Goal: Task Accomplishment & Management: Manage account settings

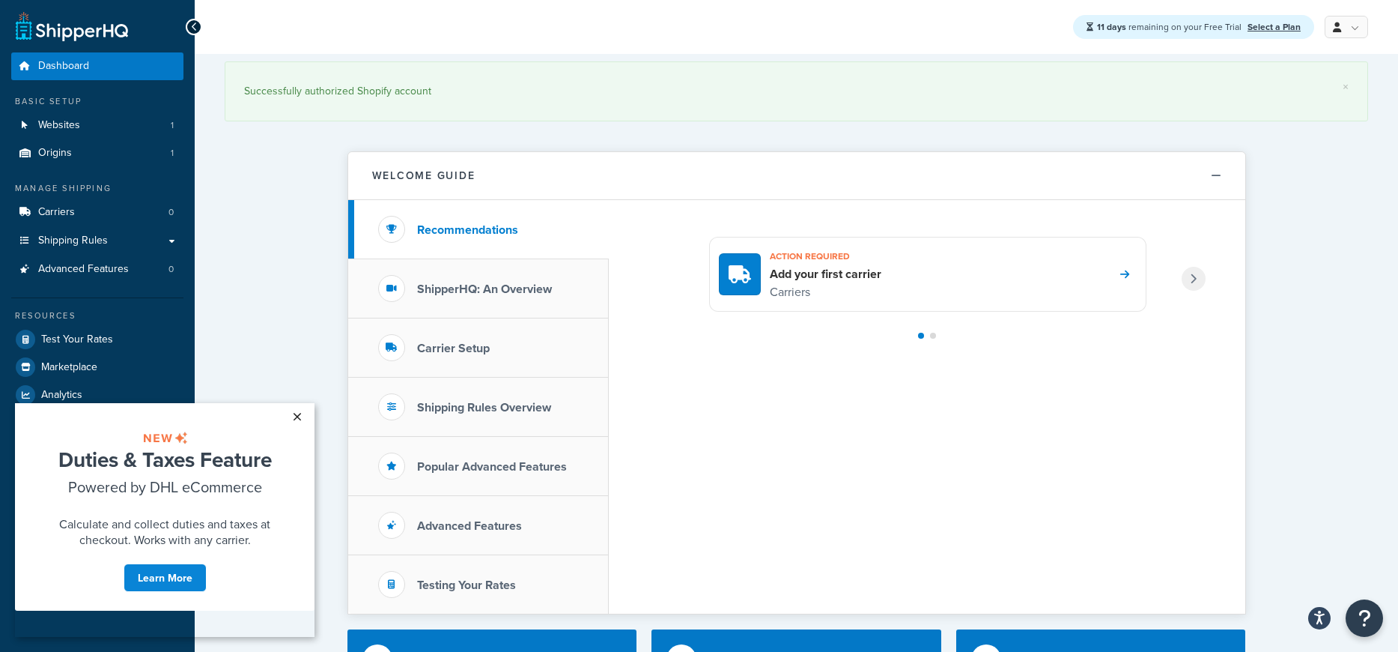
click at [294, 414] on link "×" at bounding box center [297, 416] width 26 height 27
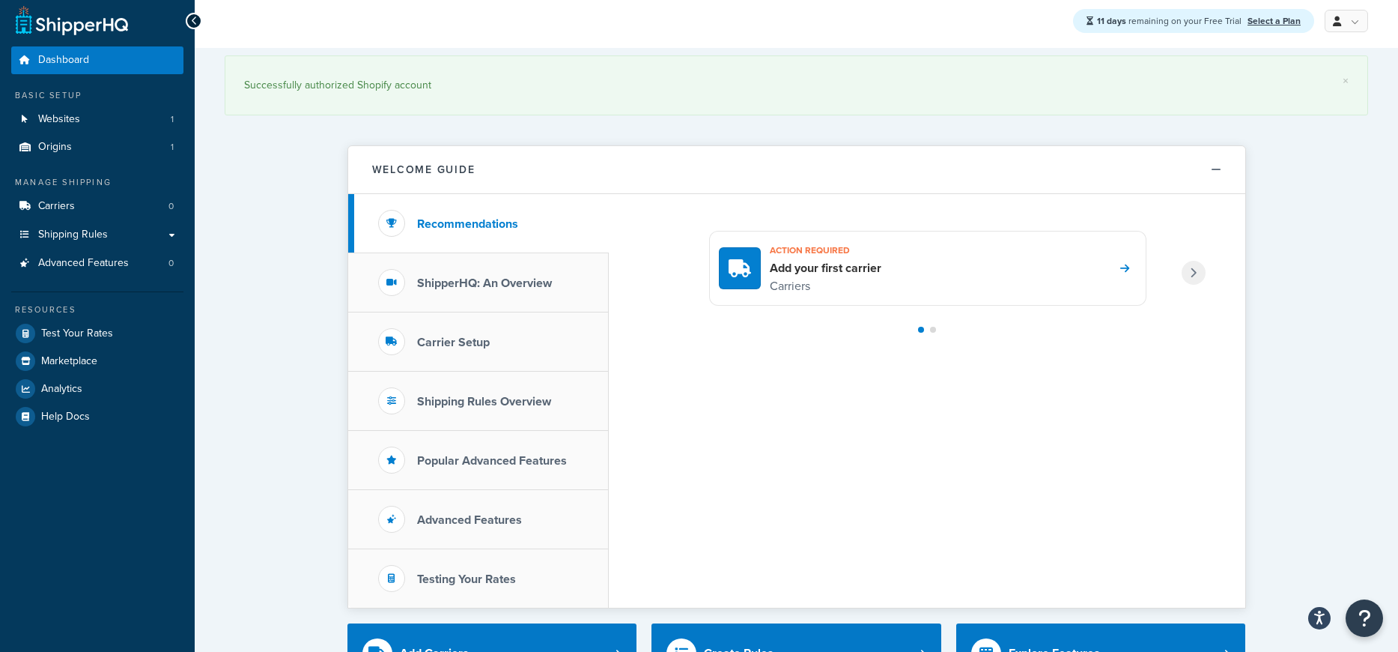
scroll to position [9, 0]
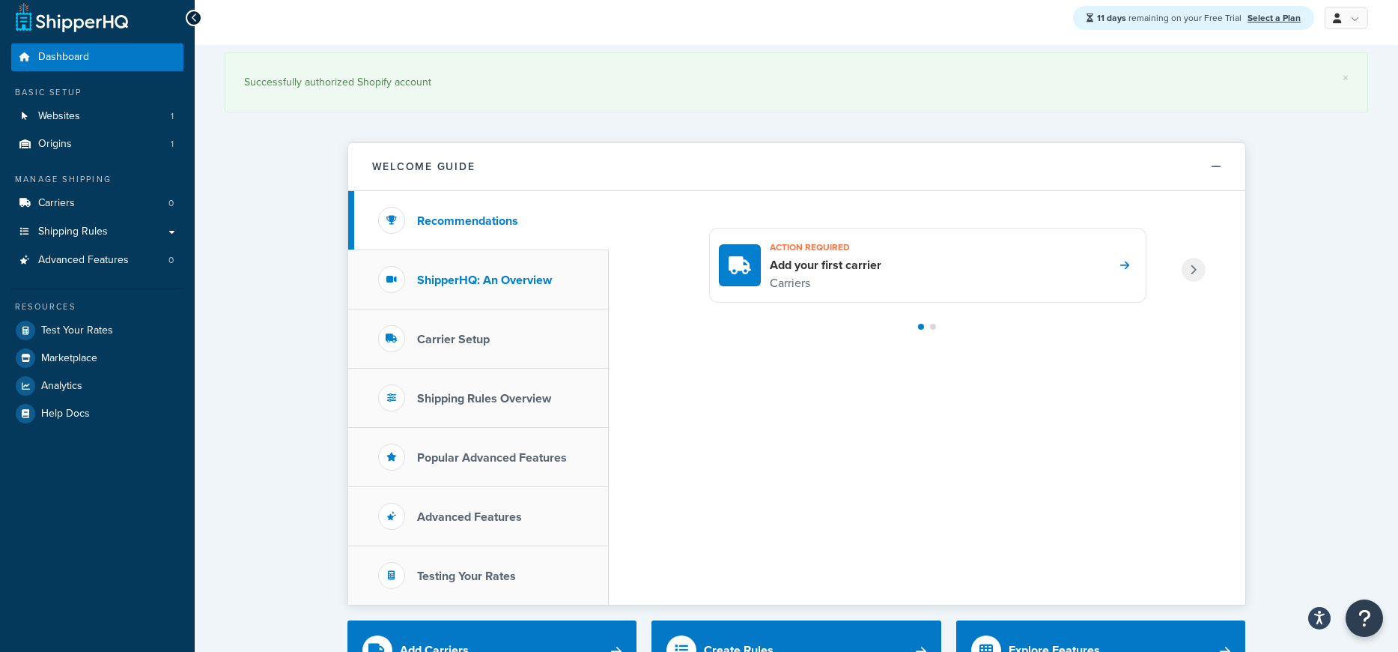
click at [470, 279] on h3 "ShipperHQ: An Overview" at bounding box center [484, 279] width 135 height 13
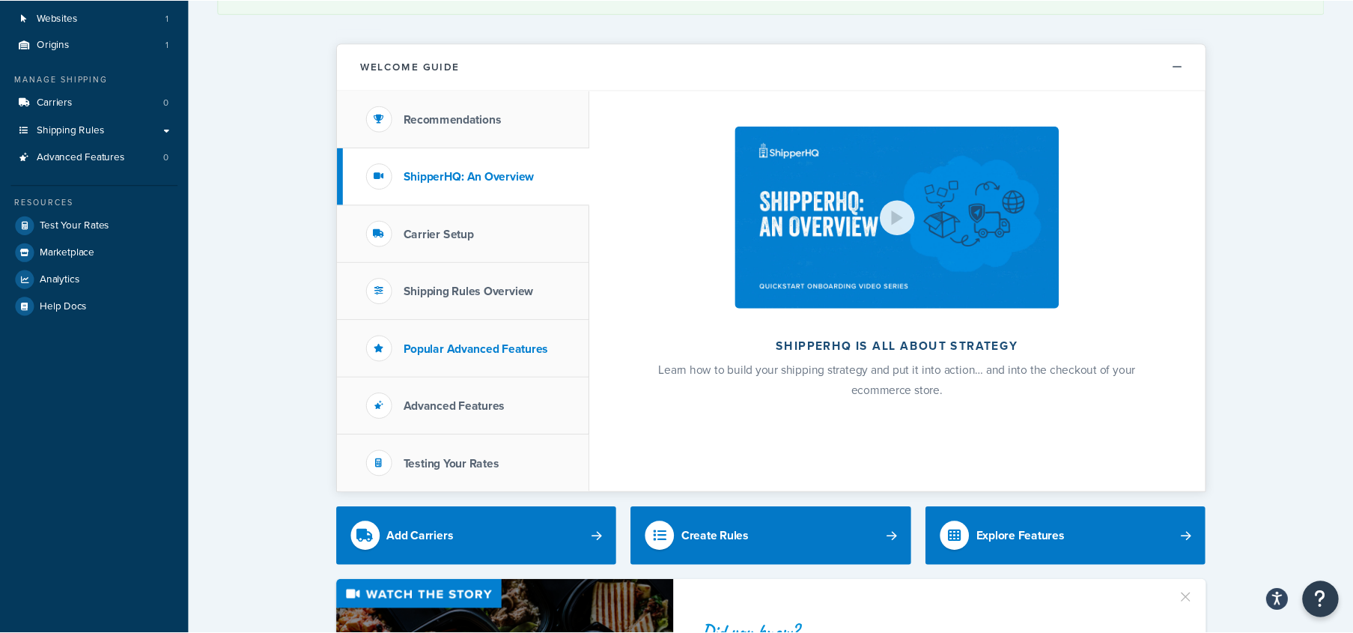
scroll to position [0, 0]
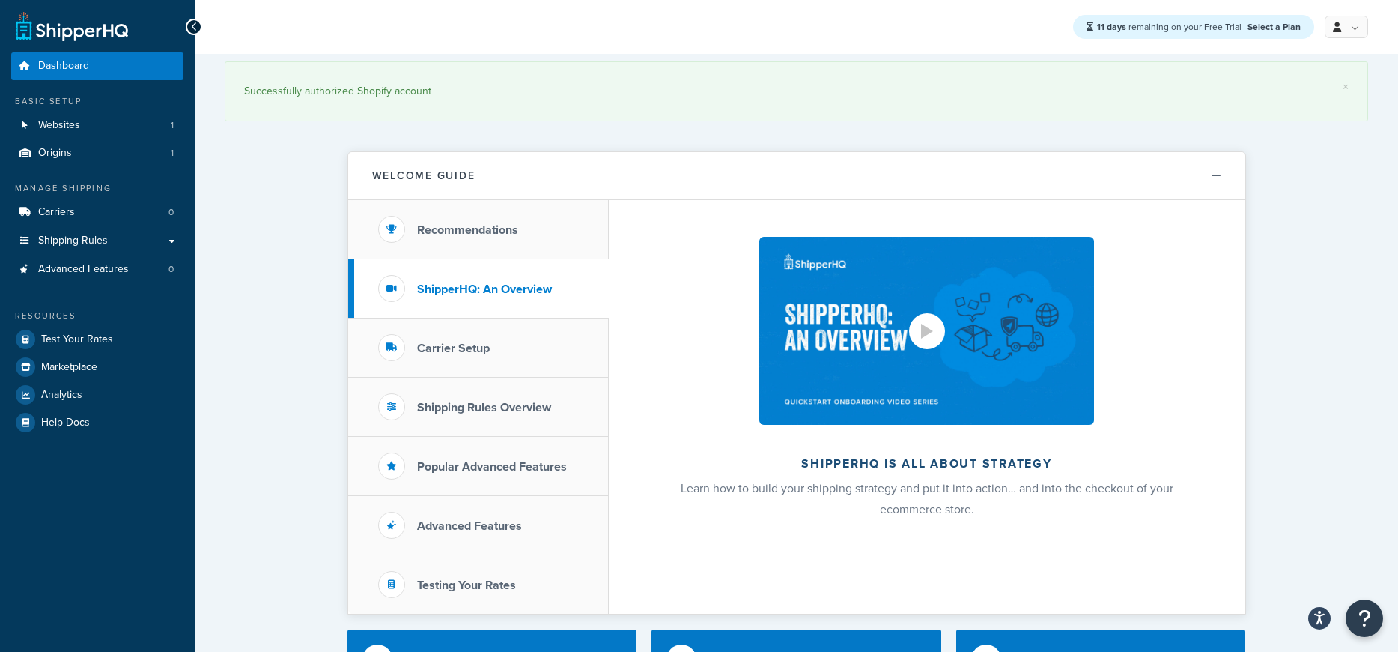
click at [929, 326] on div at bounding box center [927, 331] width 12 height 15
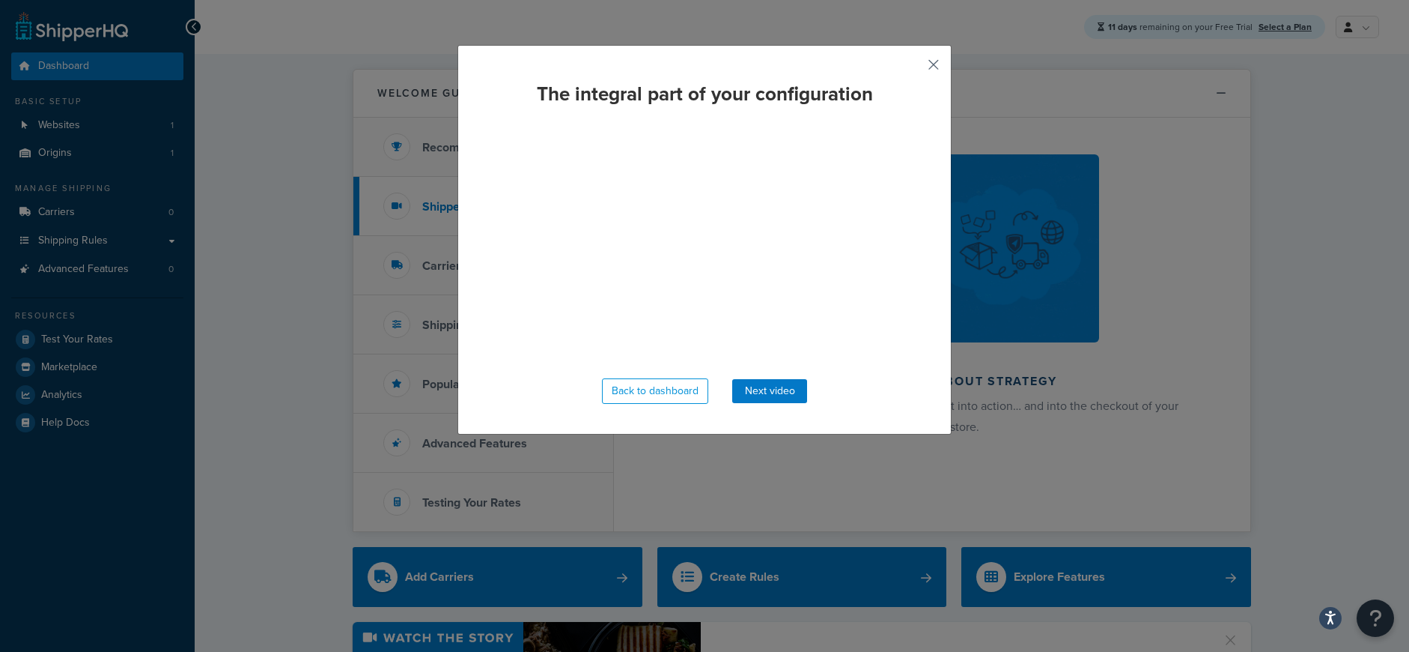
click at [914, 68] on button "button" at bounding box center [912, 70] width 4 height 4
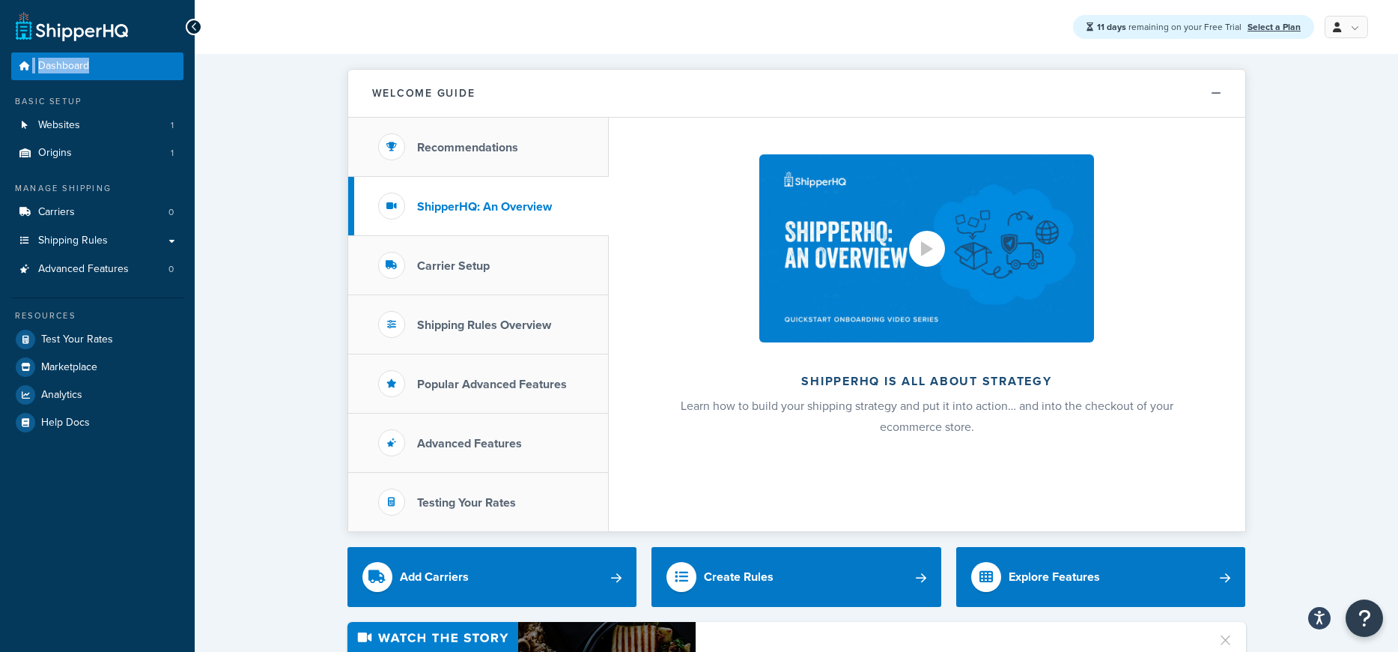
click at [925, 255] on div at bounding box center [927, 248] width 12 height 15
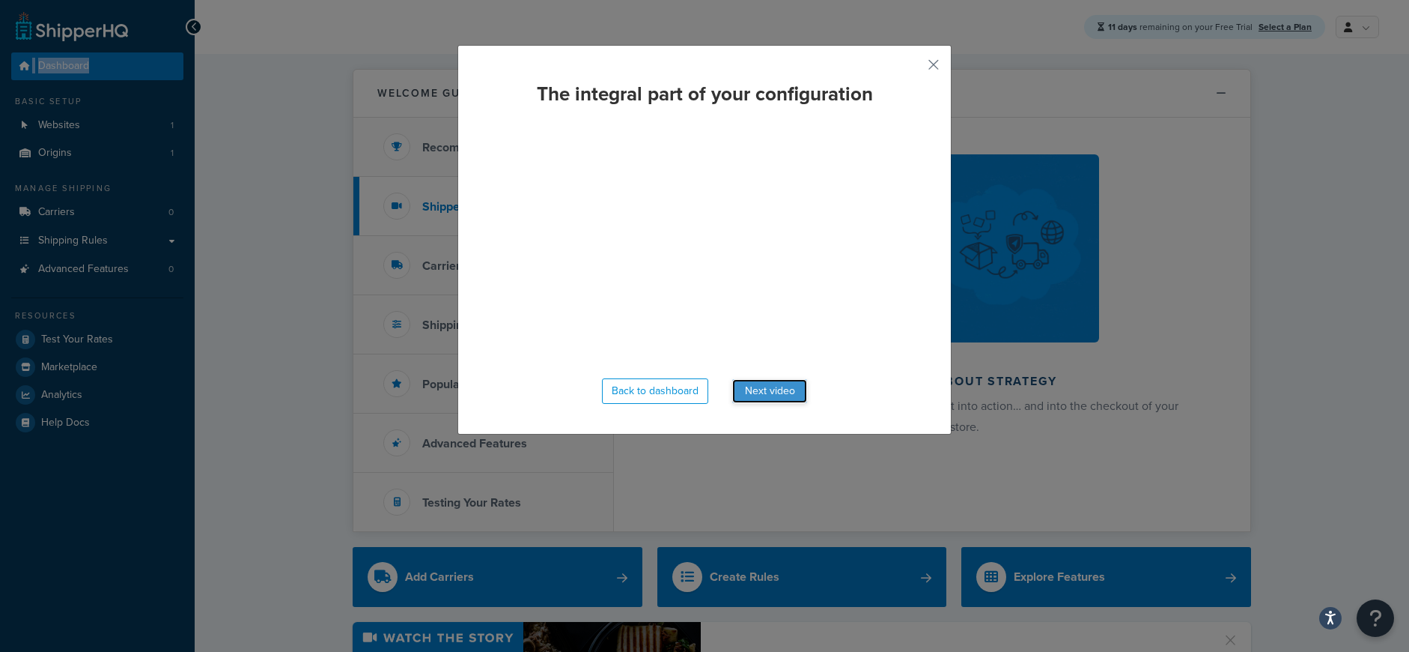
click at [762, 389] on button "Next video" at bounding box center [769, 391] width 75 height 24
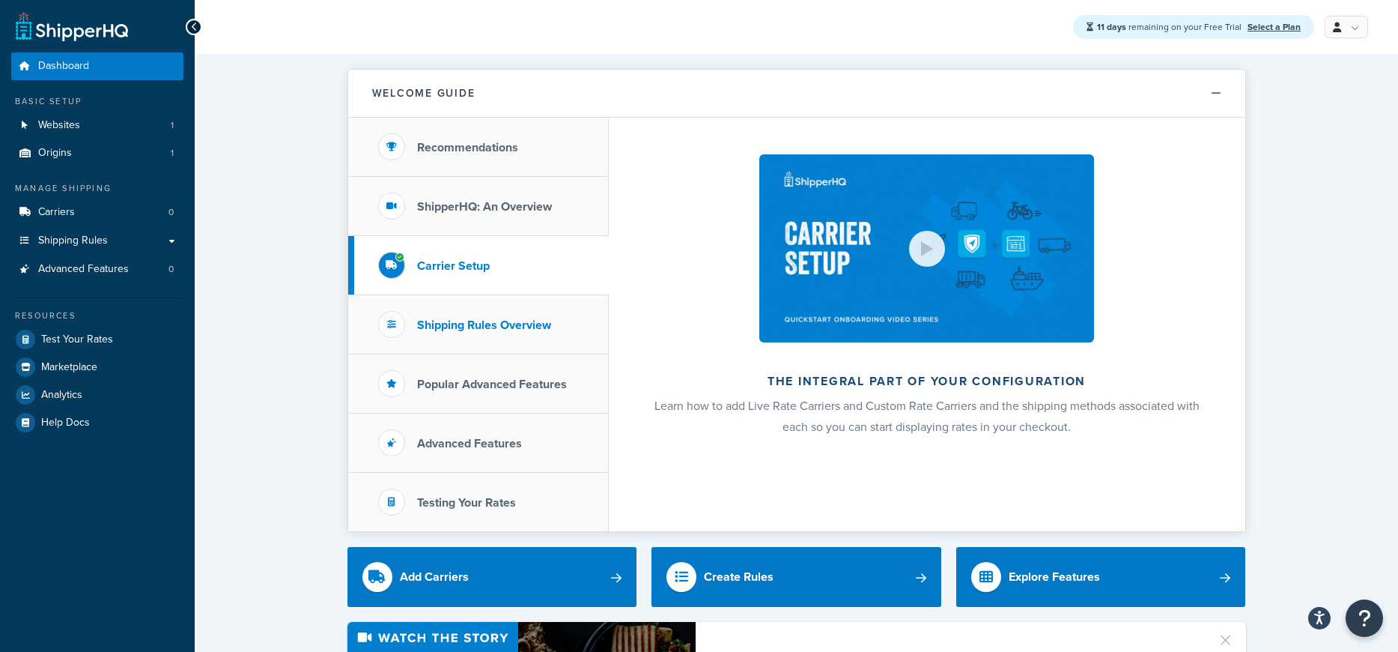
click at [489, 325] on h3 "Shipping Rules Overview" at bounding box center [484, 324] width 134 height 13
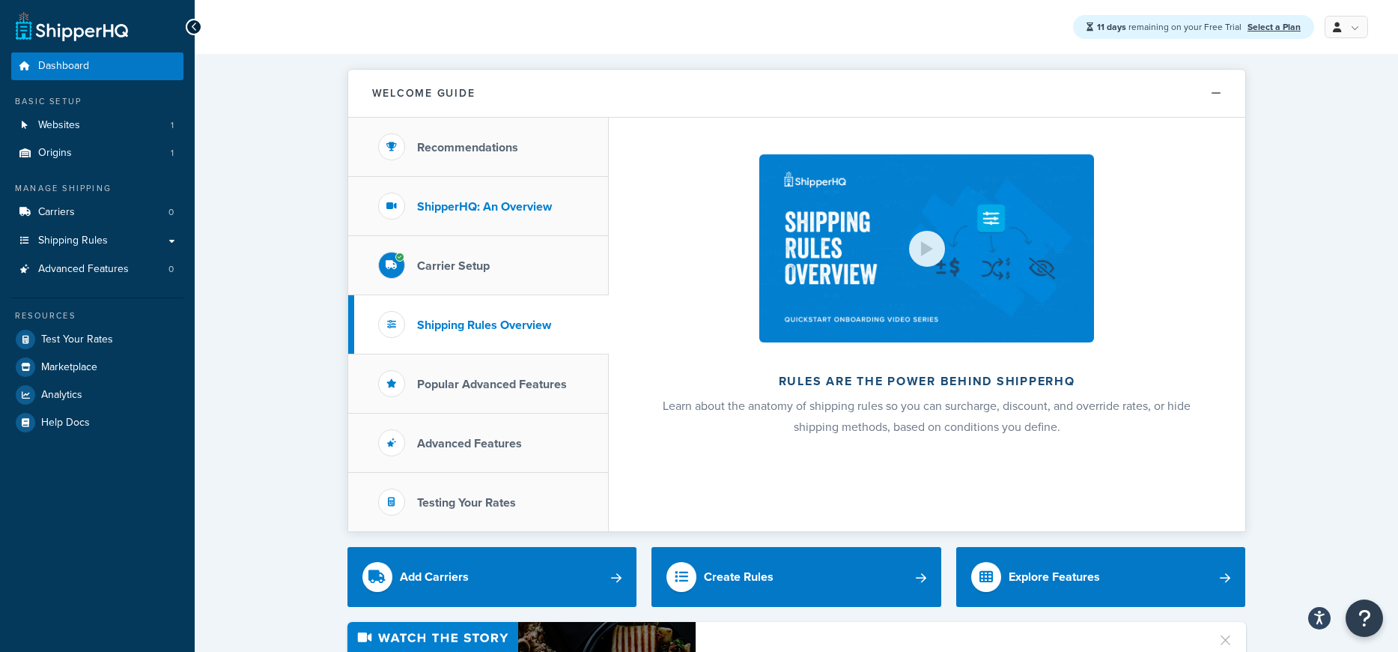
click at [524, 211] on h3 "ShipperHQ: An Overview" at bounding box center [484, 206] width 135 height 13
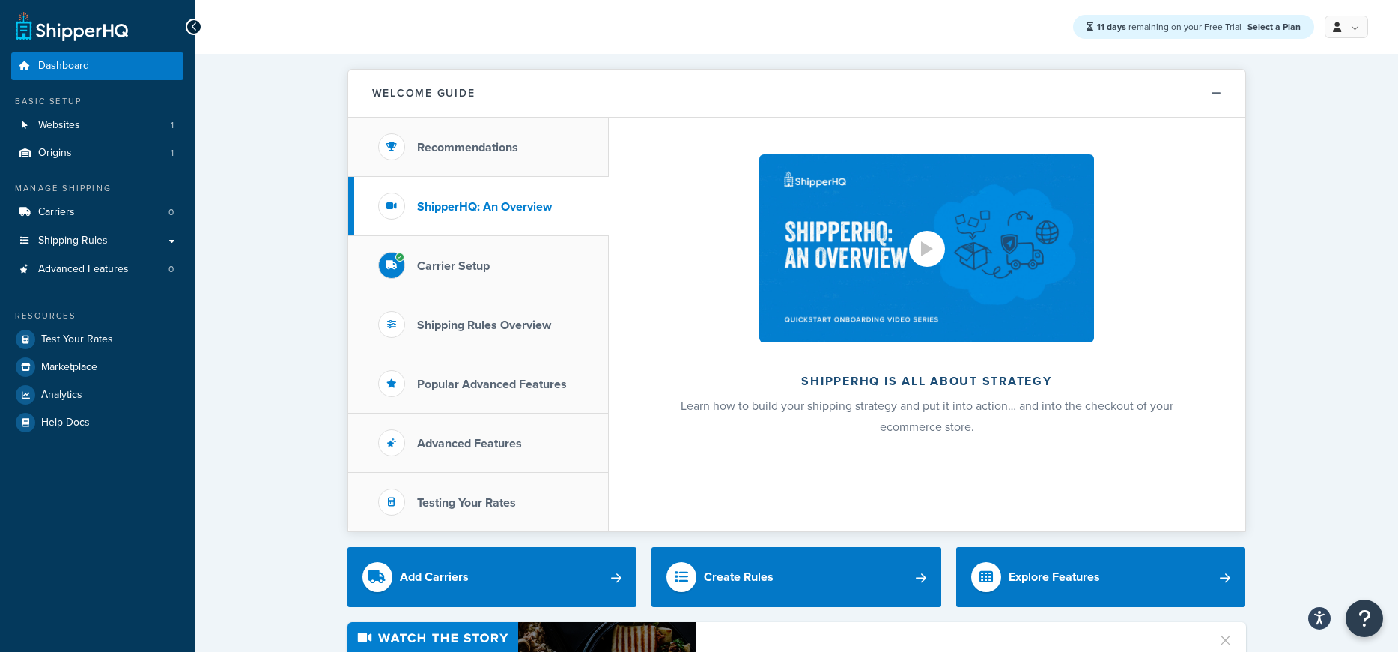
click at [928, 246] on div at bounding box center [927, 248] width 12 height 15
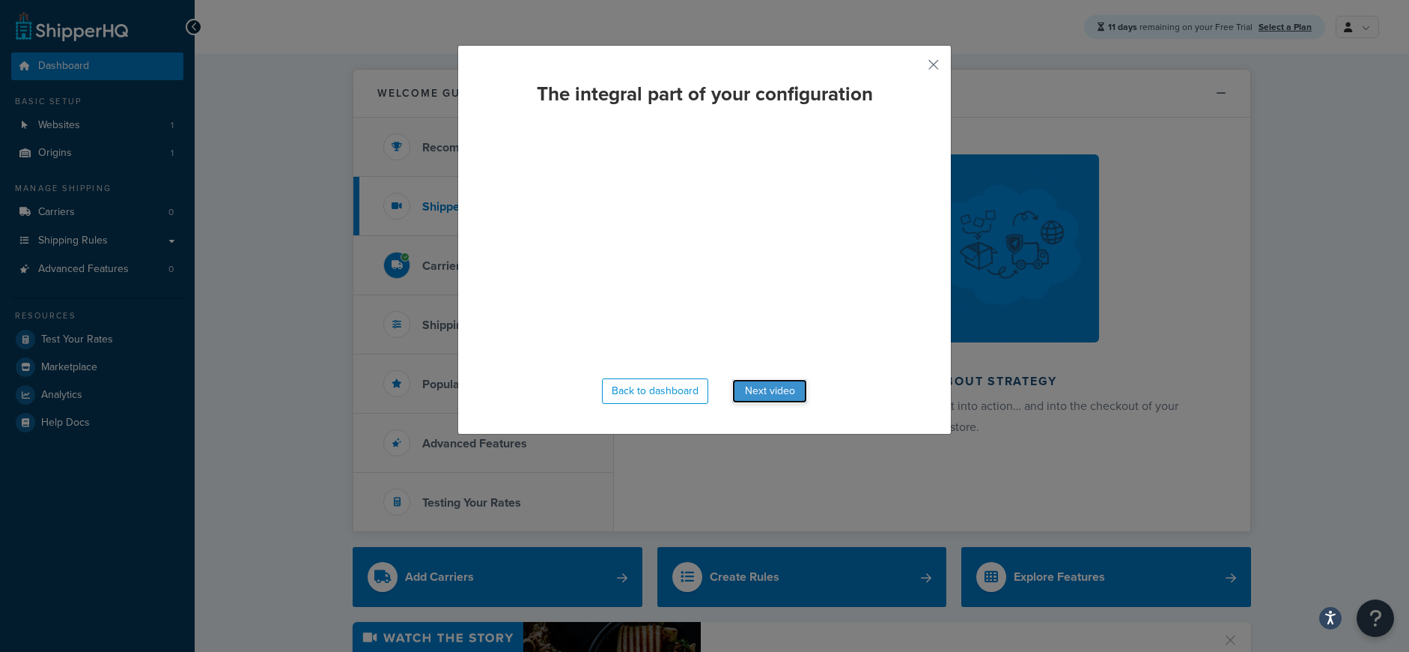
click at [744, 391] on button "Next video" at bounding box center [769, 391] width 75 height 24
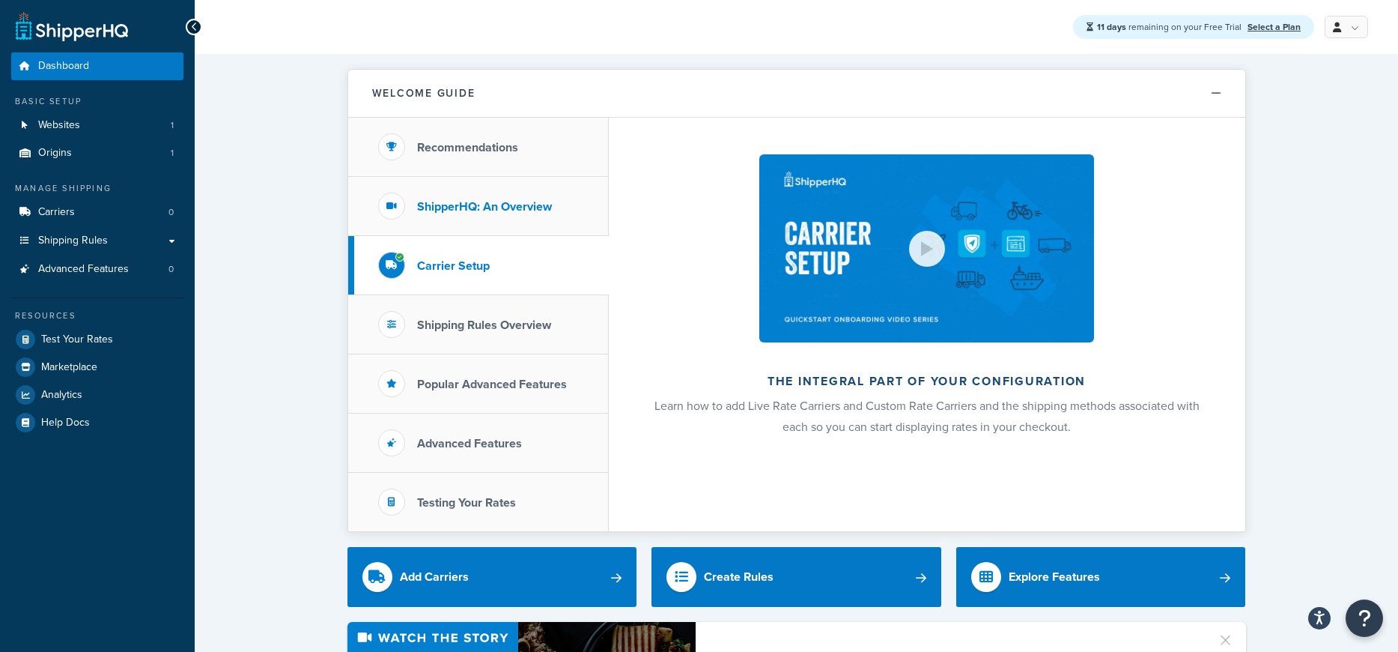
click at [512, 201] on h3 "ShipperHQ: An Overview" at bounding box center [484, 206] width 135 height 13
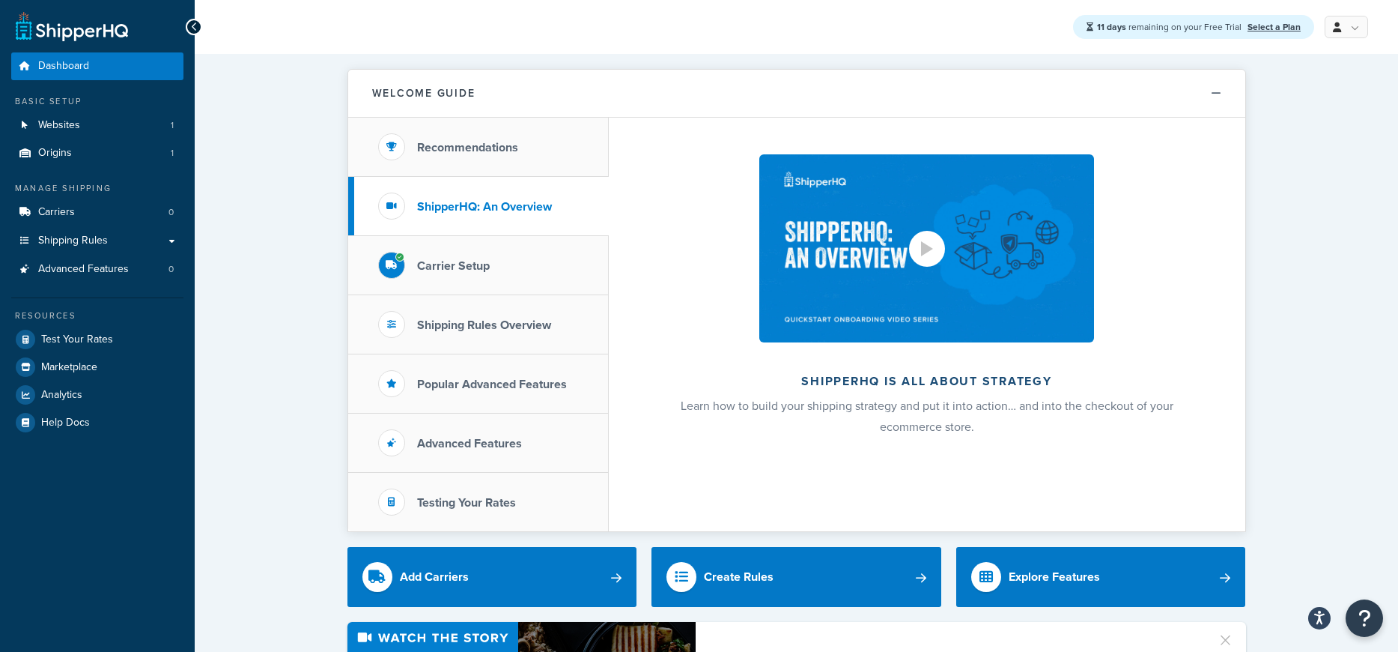
click at [928, 242] on div at bounding box center [927, 248] width 12 height 15
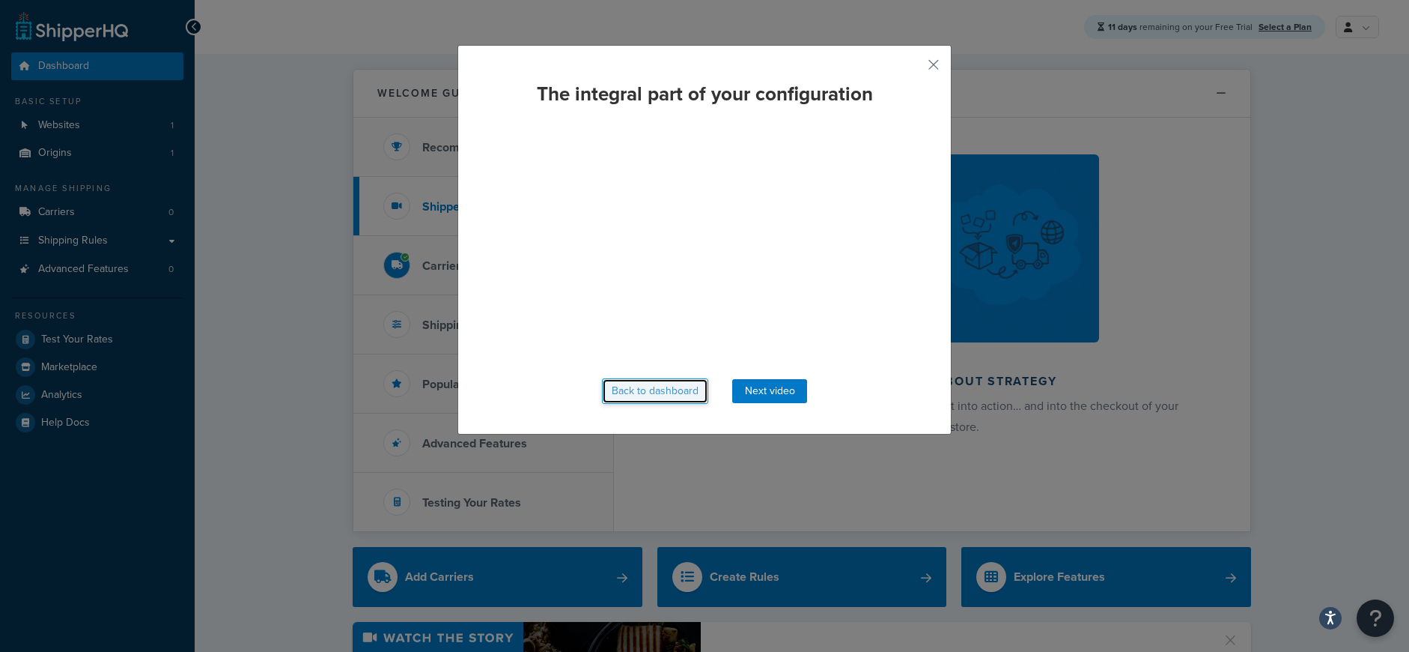
click at [656, 389] on button "Back to dashboard" at bounding box center [655, 390] width 106 height 25
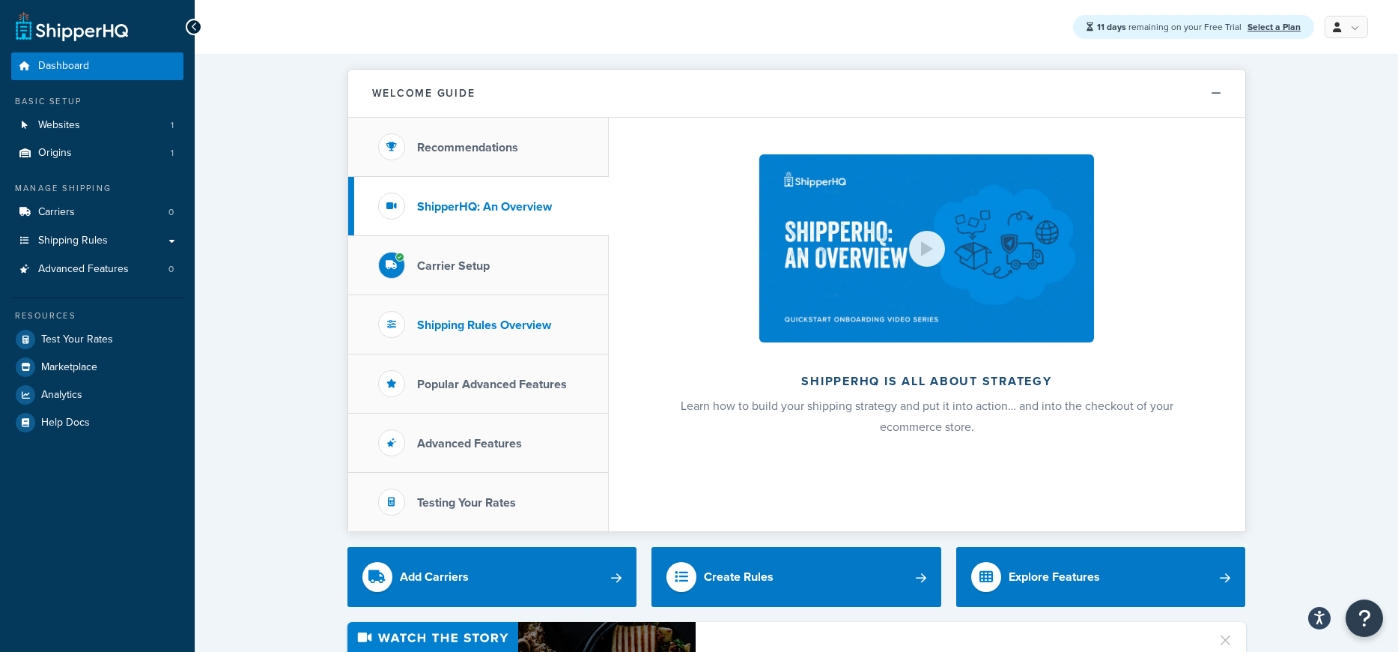
click at [465, 336] on li "Shipping Rules Overview" at bounding box center [478, 324] width 261 height 59
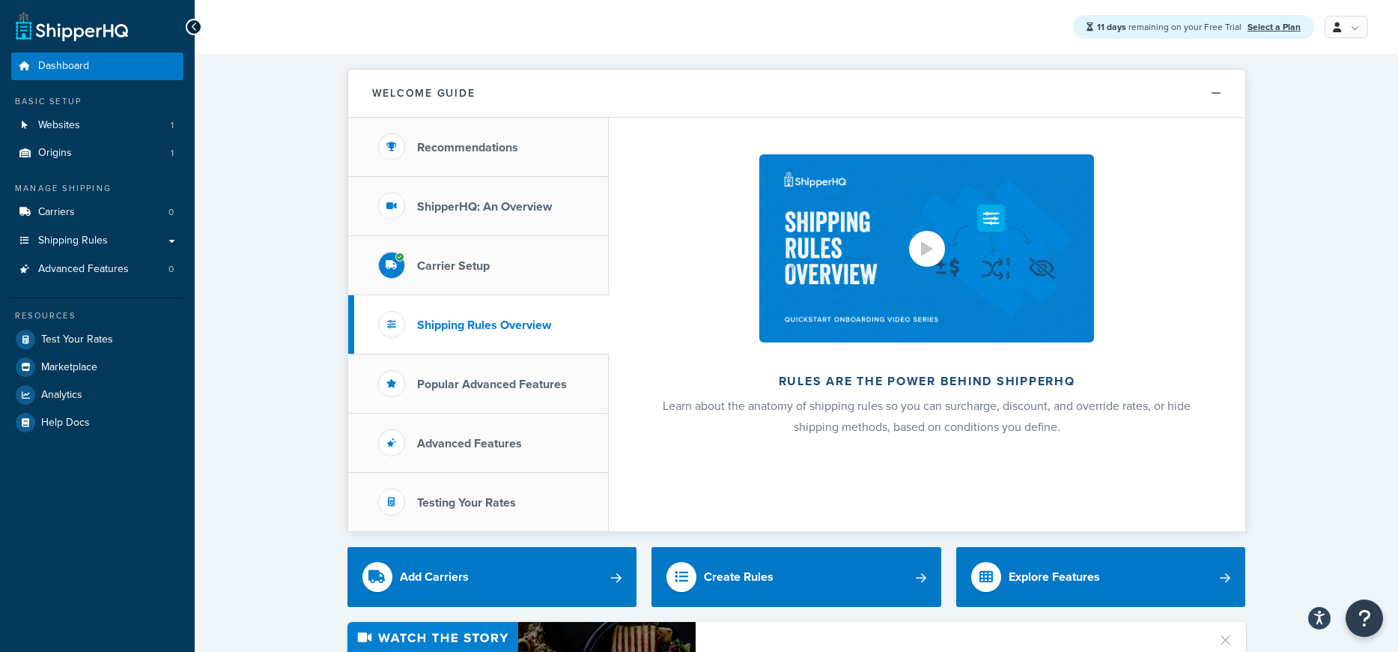
click at [927, 246] on div at bounding box center [927, 248] width 12 height 15
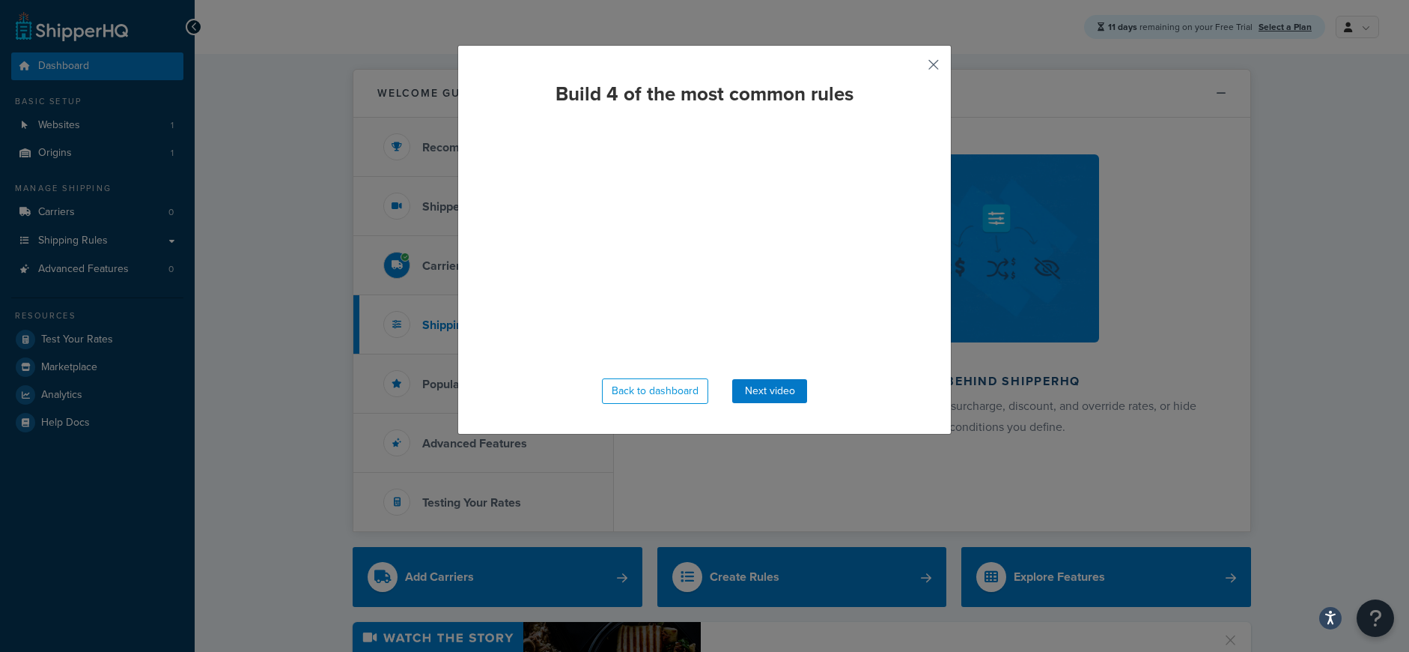
click at [914, 68] on button "button" at bounding box center [912, 70] width 4 height 4
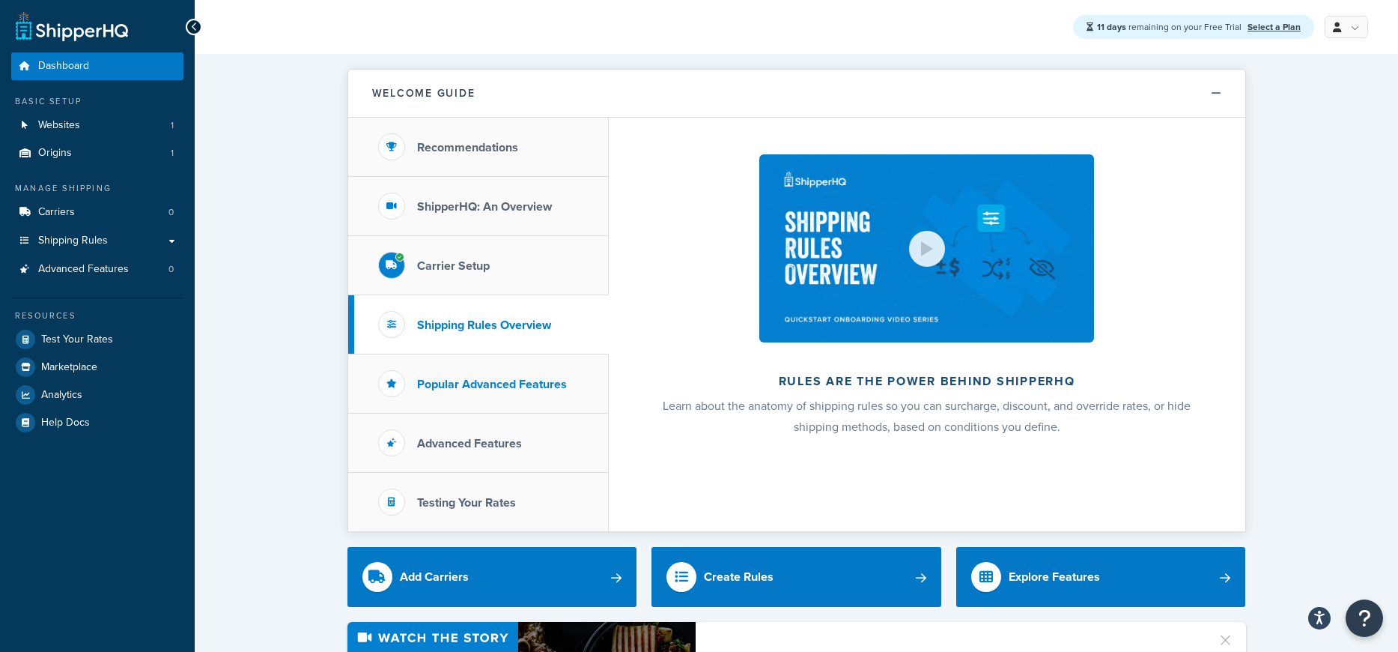
click at [466, 383] on h3 "Popular Advanced Features" at bounding box center [492, 383] width 150 height 13
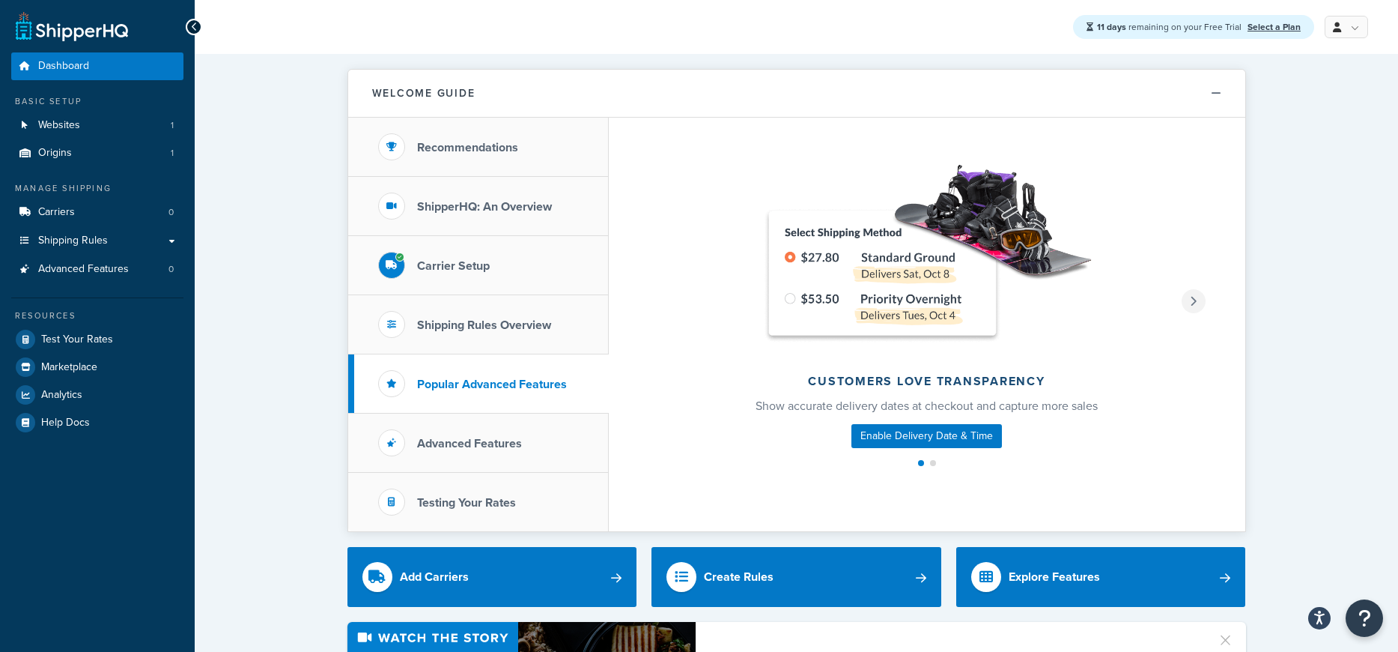
click at [1195, 301] on icon at bounding box center [1193, 301] width 7 height 10
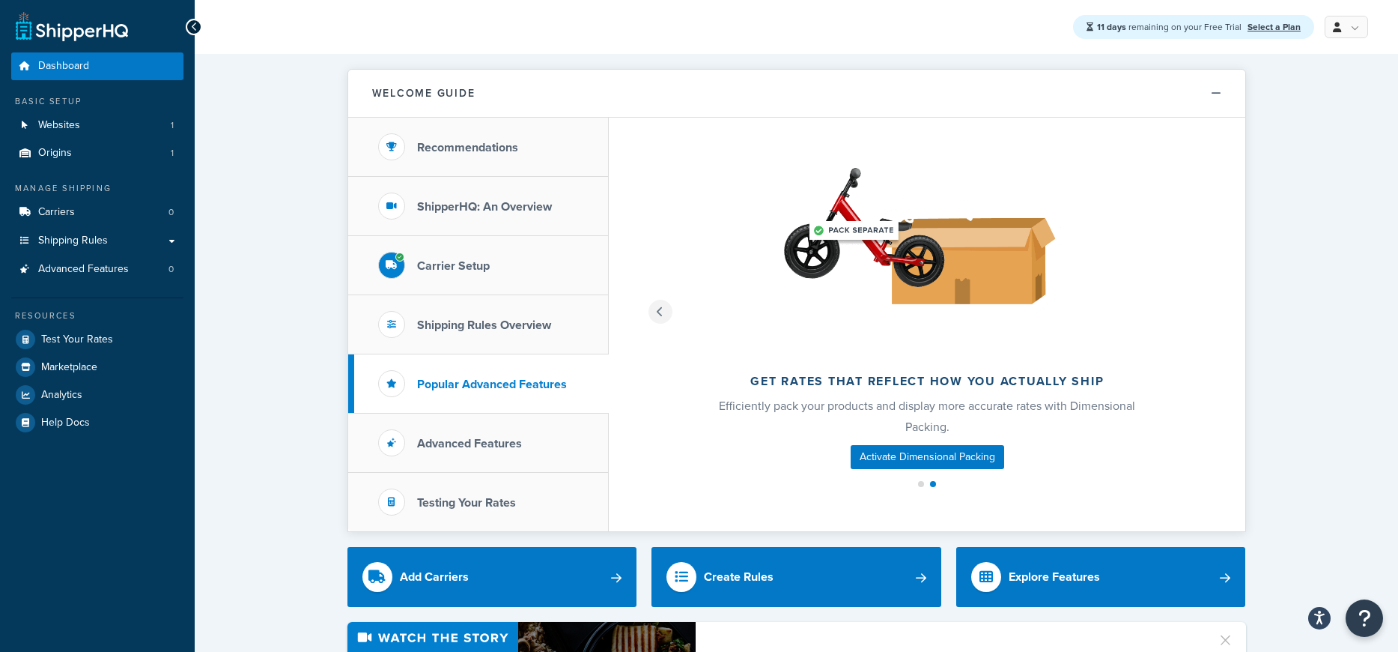
click at [666, 315] on div at bounding box center [661, 312] width 24 height 24
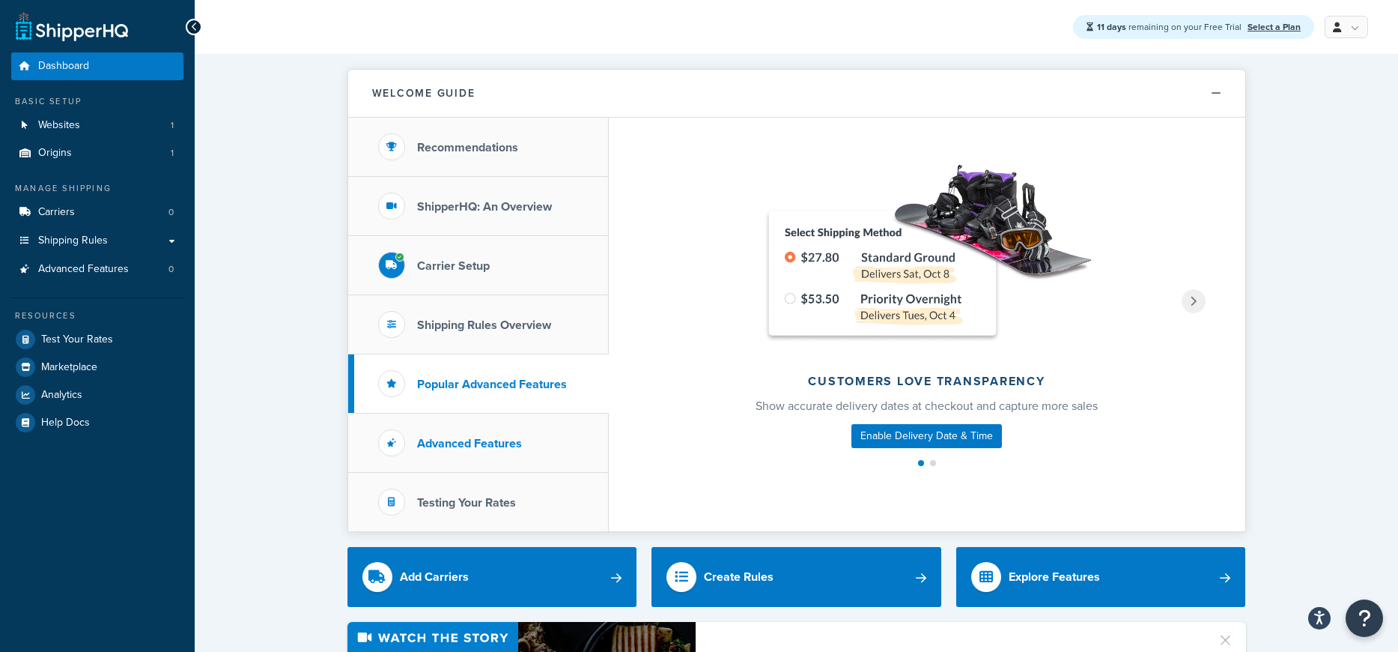
click at [529, 436] on li "Advanced Features" at bounding box center [478, 442] width 261 height 59
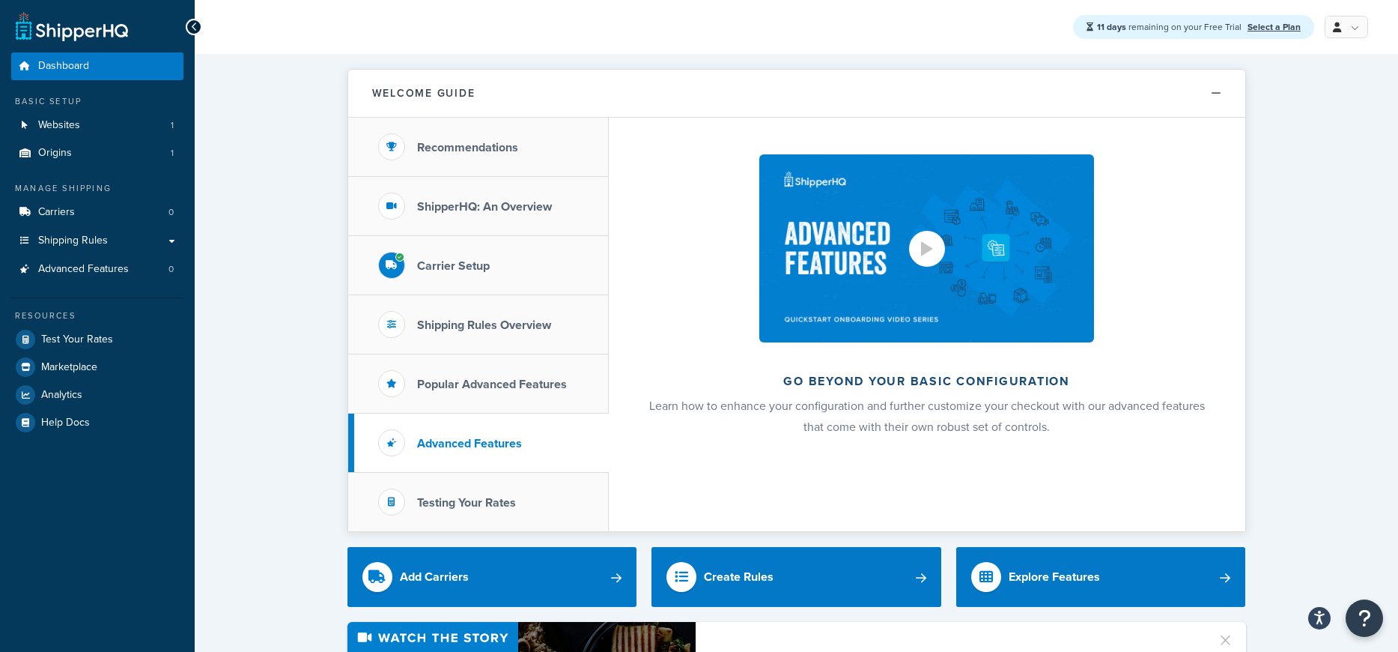
click at [921, 251] on div at bounding box center [927, 248] width 12 height 15
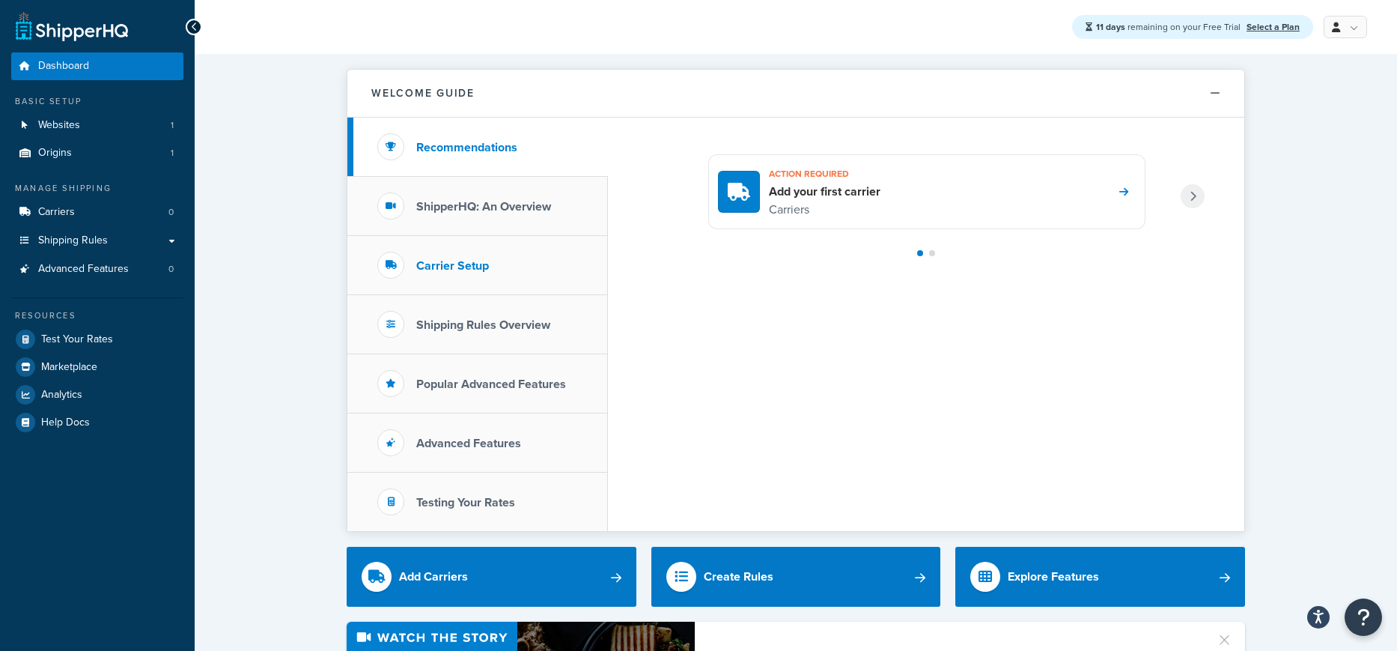
click at [493, 264] on li "Carrier Setup" at bounding box center [477, 265] width 261 height 59
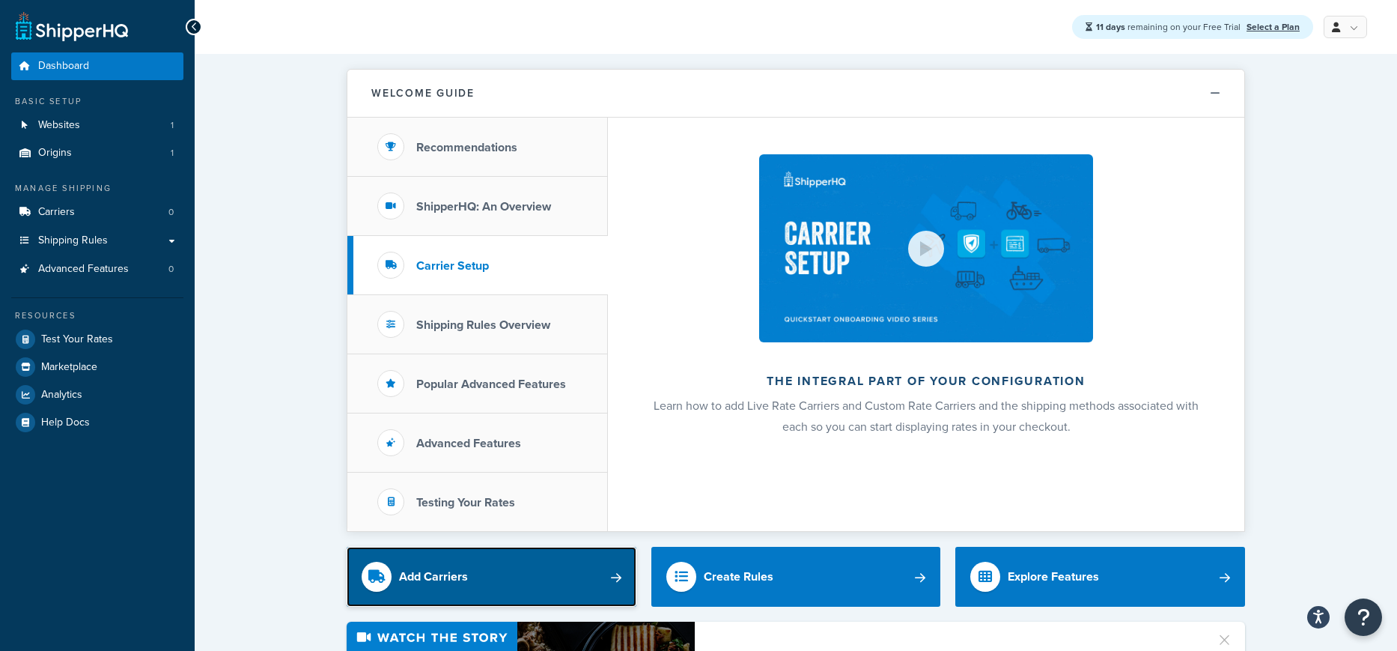
click at [450, 572] on div "Add Carriers" at bounding box center [433, 576] width 69 height 21
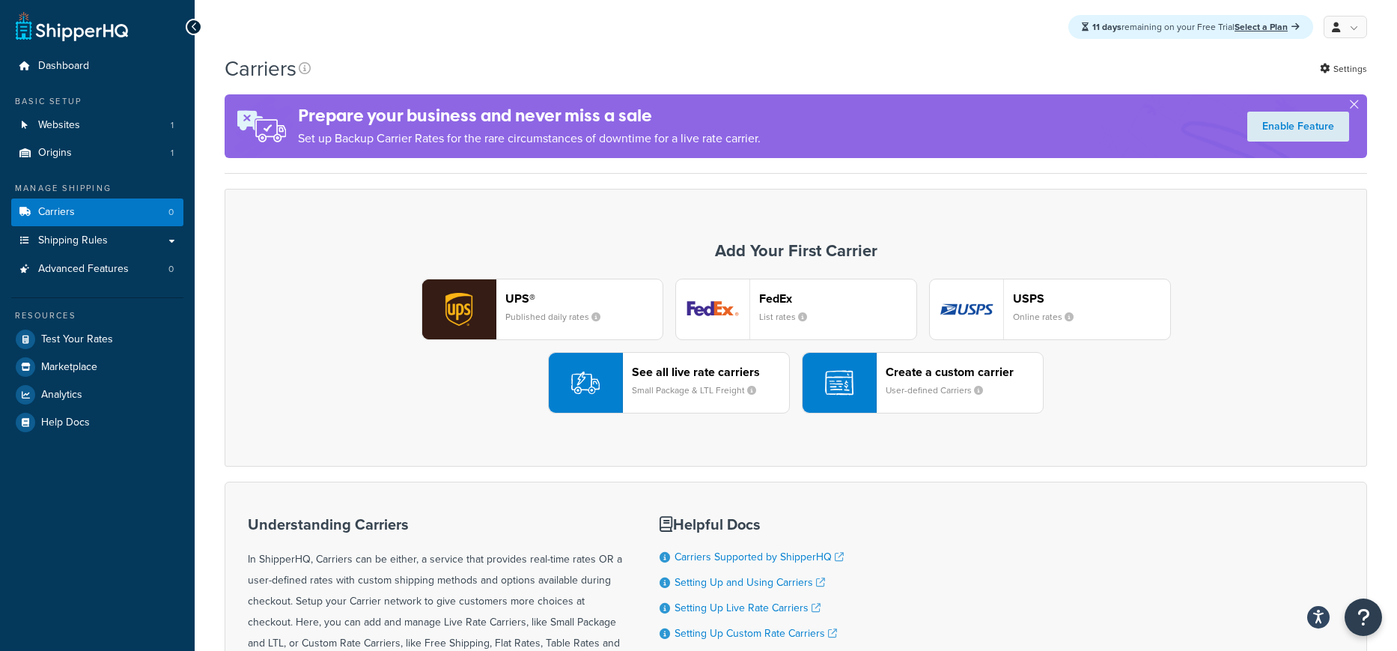
click at [627, 298] on header "UPS®" at bounding box center [584, 298] width 157 height 14
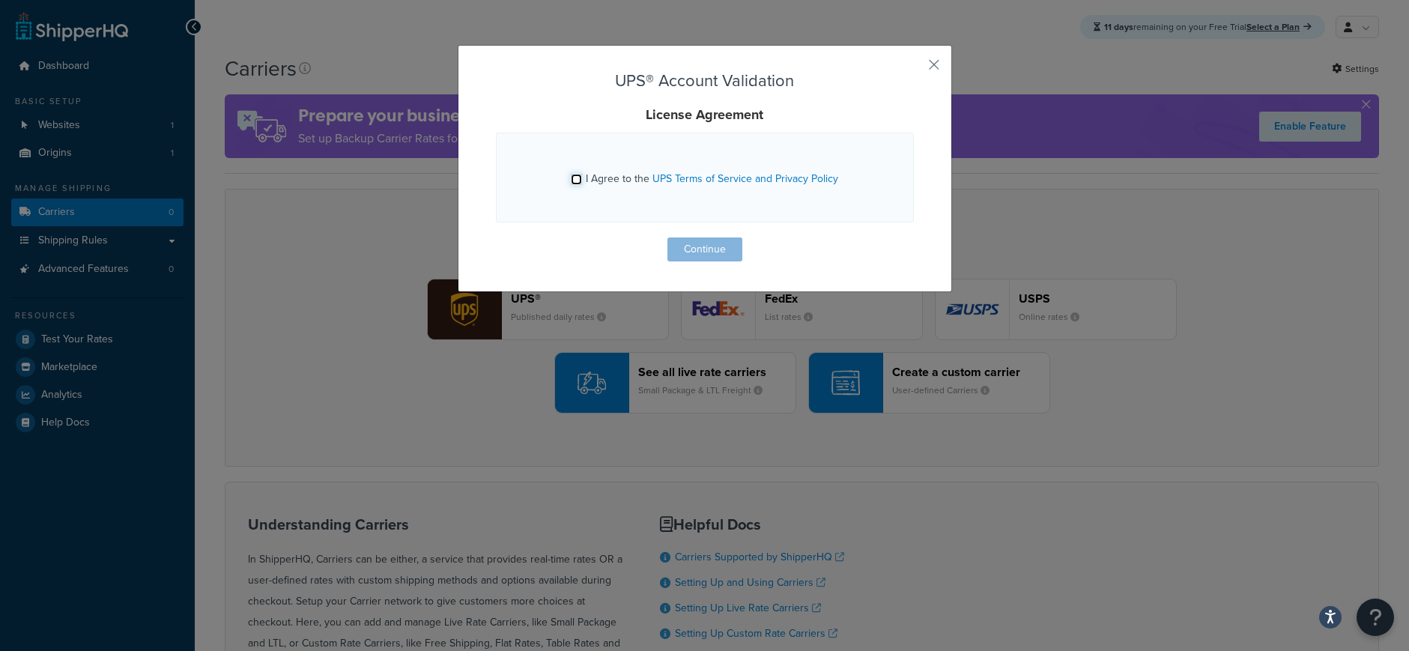
click at [574, 177] on input "I Agree to the UPS Terms of Service and Privacy Policy" at bounding box center [576, 179] width 11 height 11
click at [575, 180] on input "I Agree to the UPS Terms of Service and Privacy Policy" at bounding box center [576, 179] width 11 height 11
checkbox input "false"
click at [914, 68] on button "button" at bounding box center [912, 70] width 4 height 4
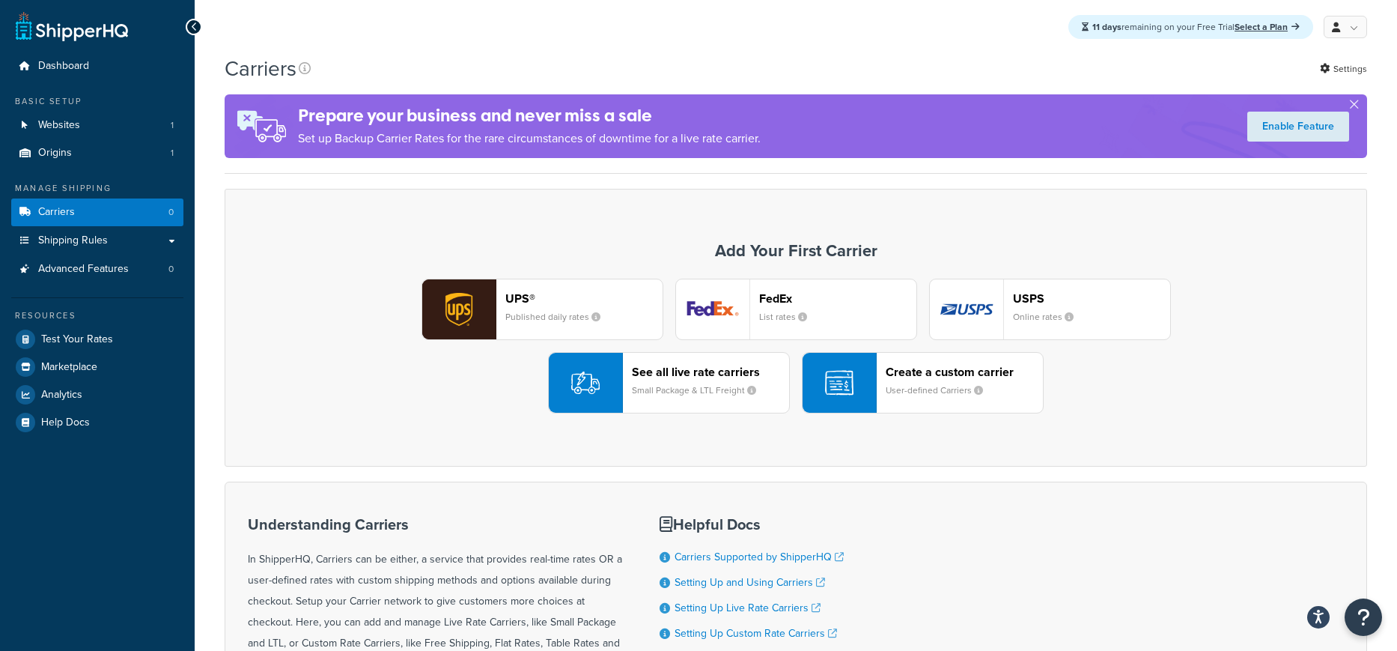
click at [571, 291] on header "UPS®" at bounding box center [584, 298] width 157 height 14
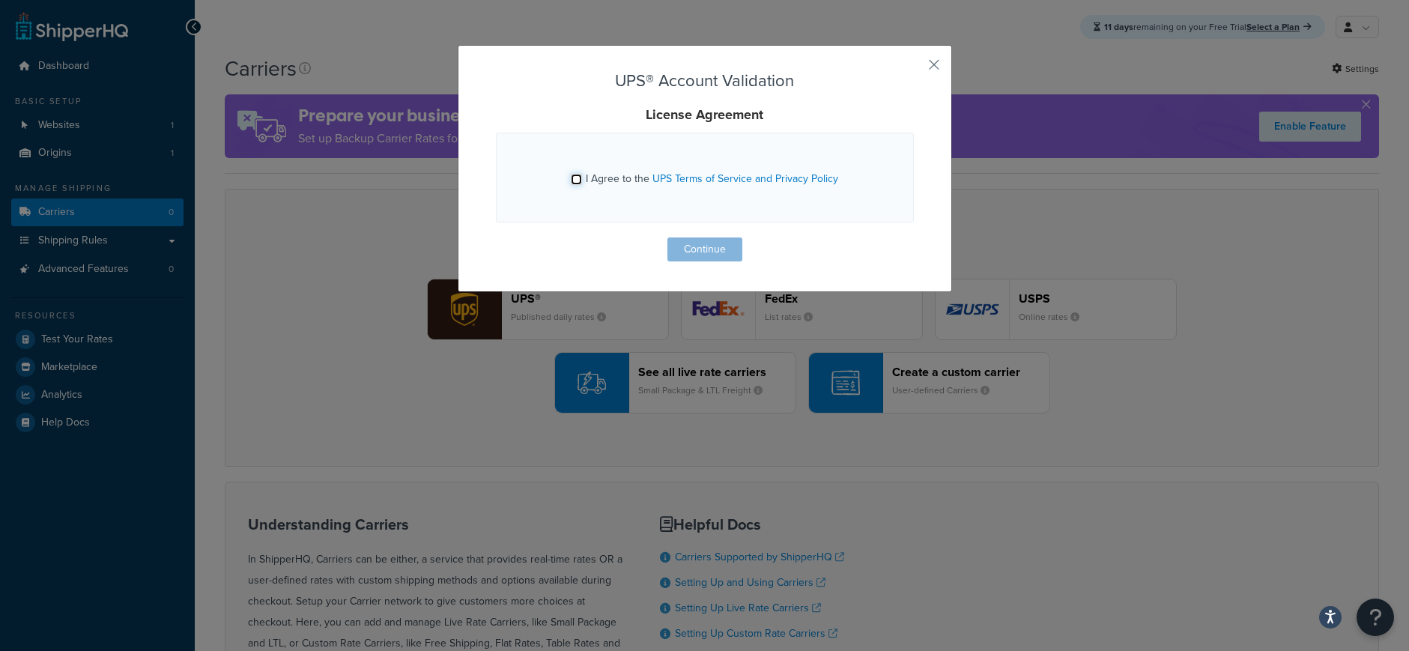
click at [574, 180] on input "I Agree to the UPS Terms of Service and Privacy Policy" at bounding box center [576, 179] width 11 height 11
checkbox input "true"
click at [687, 243] on button "Continue" at bounding box center [704, 249] width 75 height 24
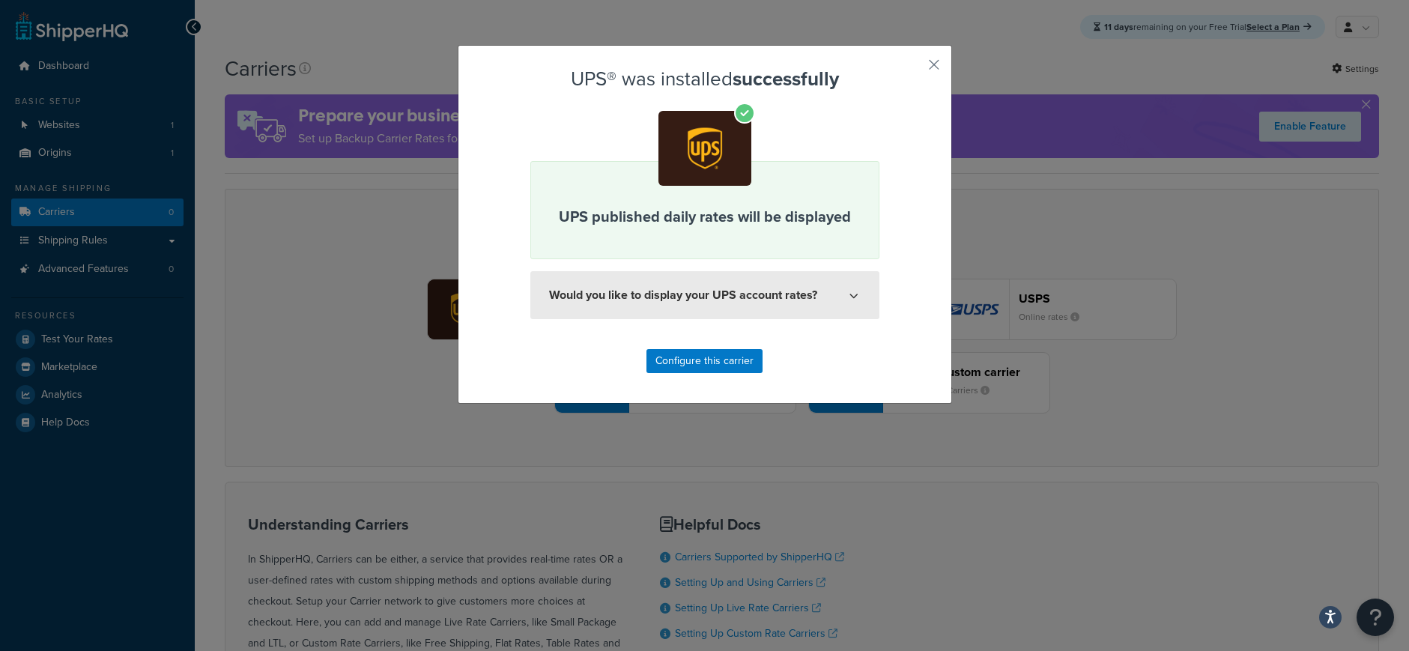
click at [755, 298] on button "Would you like to display your UPS account rates?" at bounding box center [704, 295] width 349 height 48
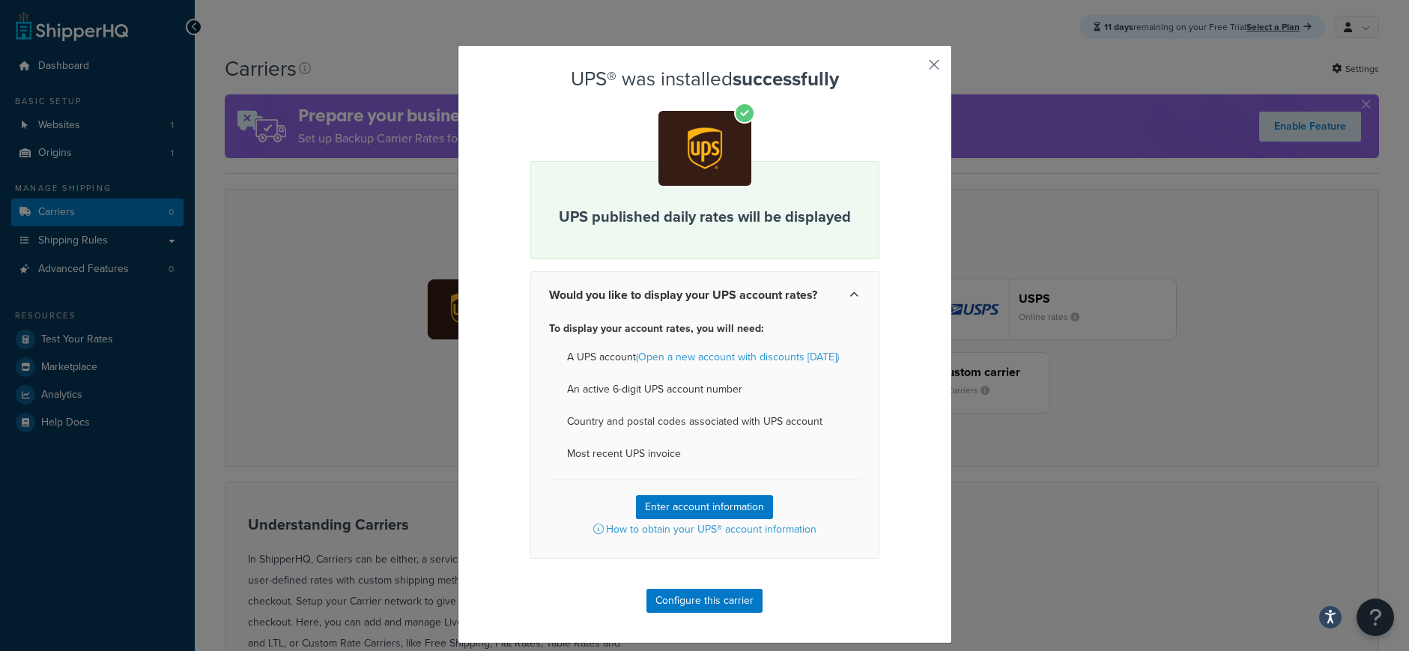
click at [914, 68] on button "button" at bounding box center [912, 70] width 4 height 4
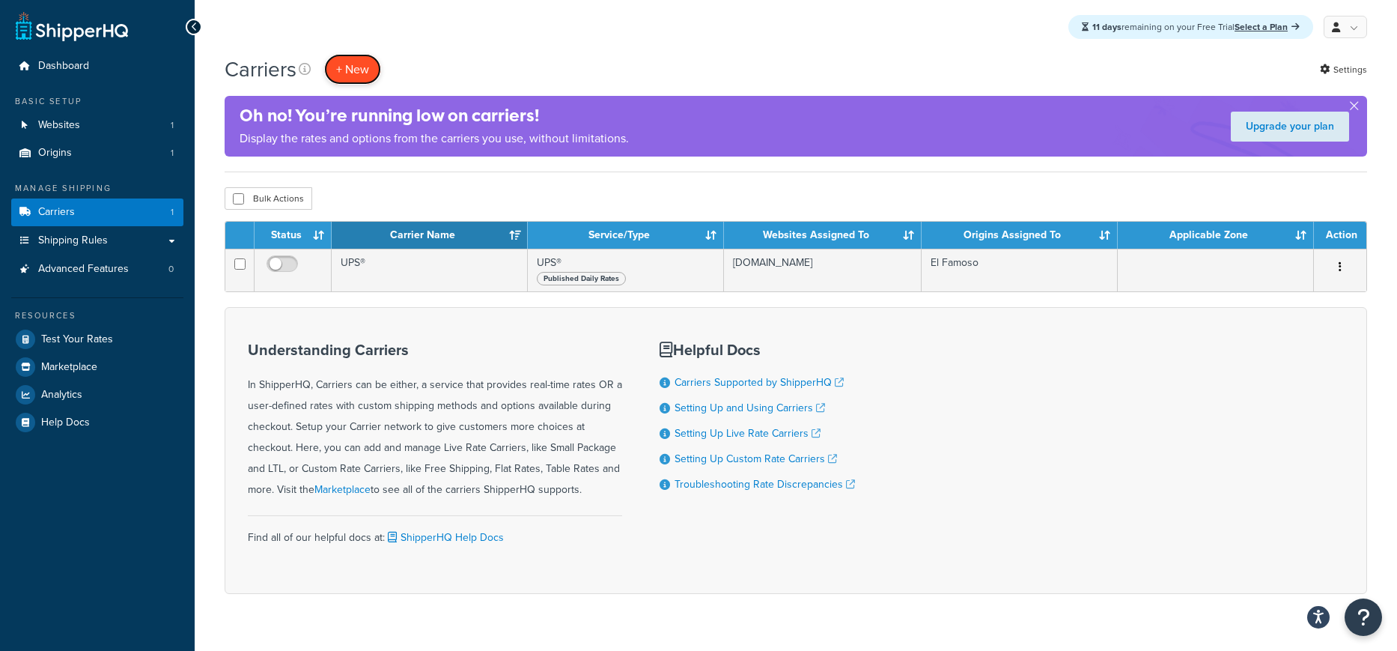
click at [362, 66] on button "+ New" at bounding box center [352, 69] width 57 height 31
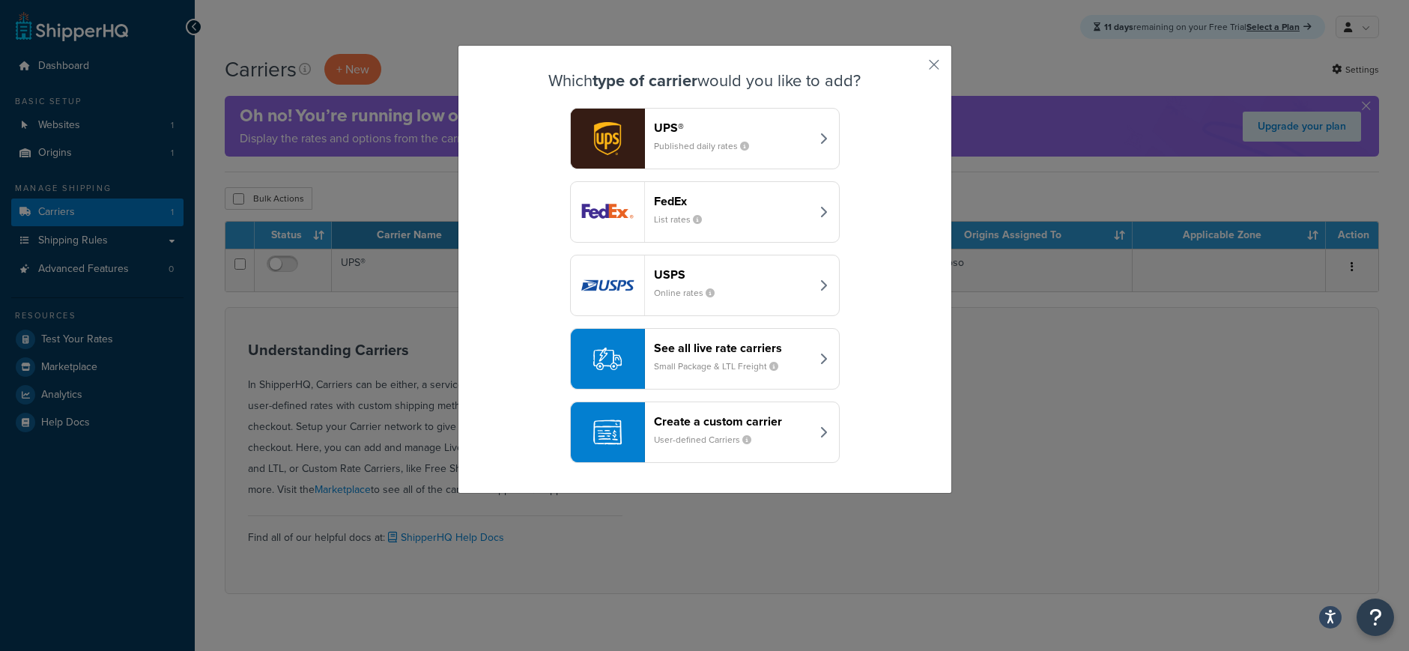
click at [735, 207] on header "FedEx" at bounding box center [732, 201] width 157 height 14
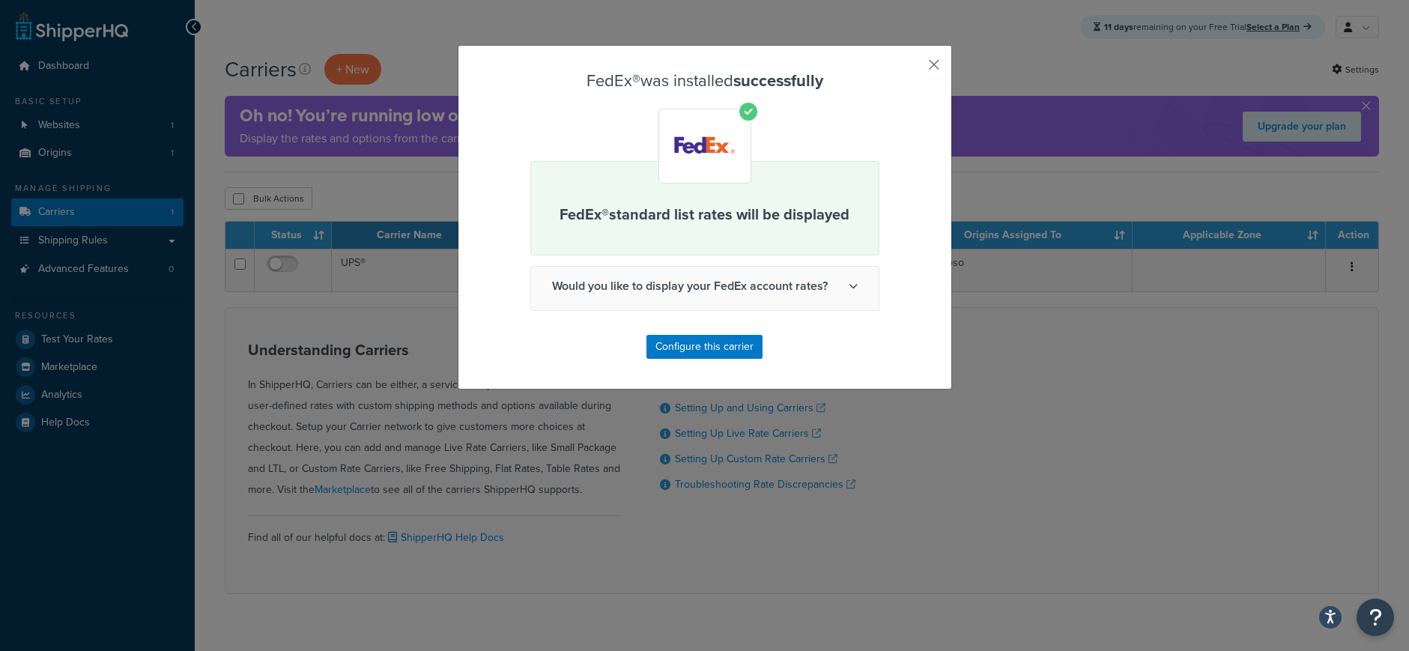
click at [914, 68] on button "button" at bounding box center [912, 70] width 4 height 4
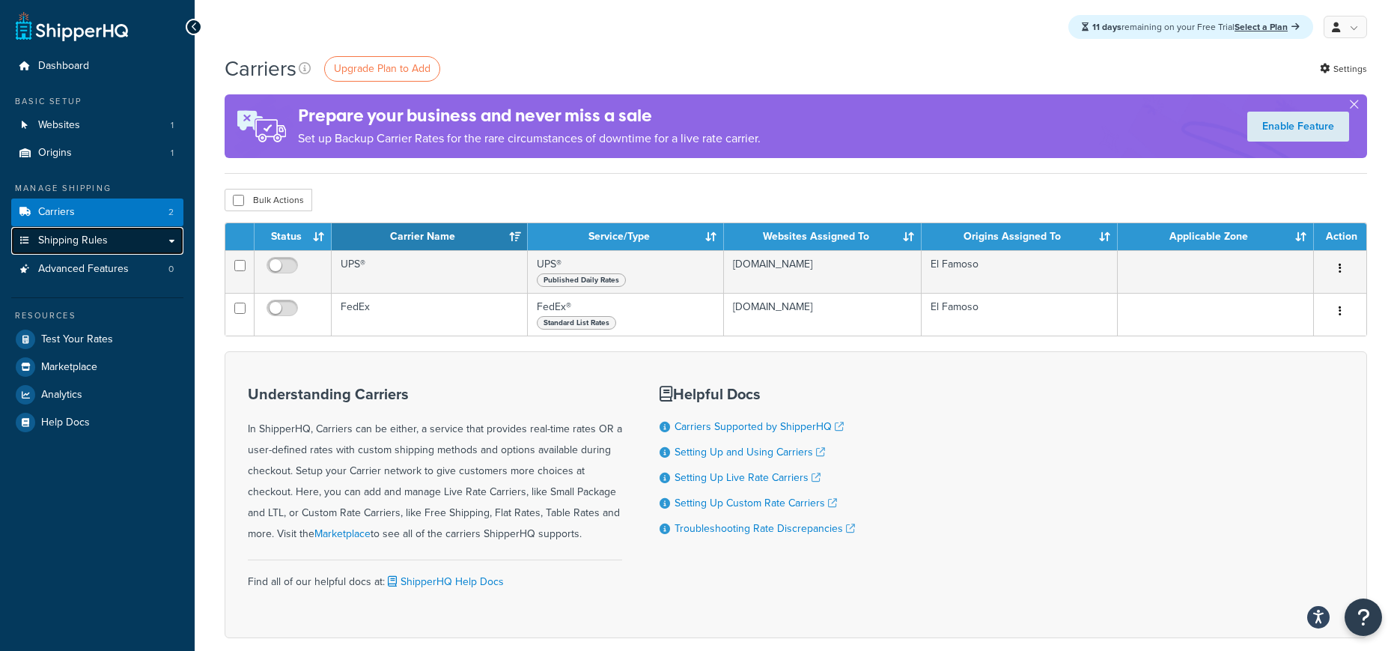
click at [100, 241] on span "Shipping Rules" at bounding box center [73, 240] width 70 height 13
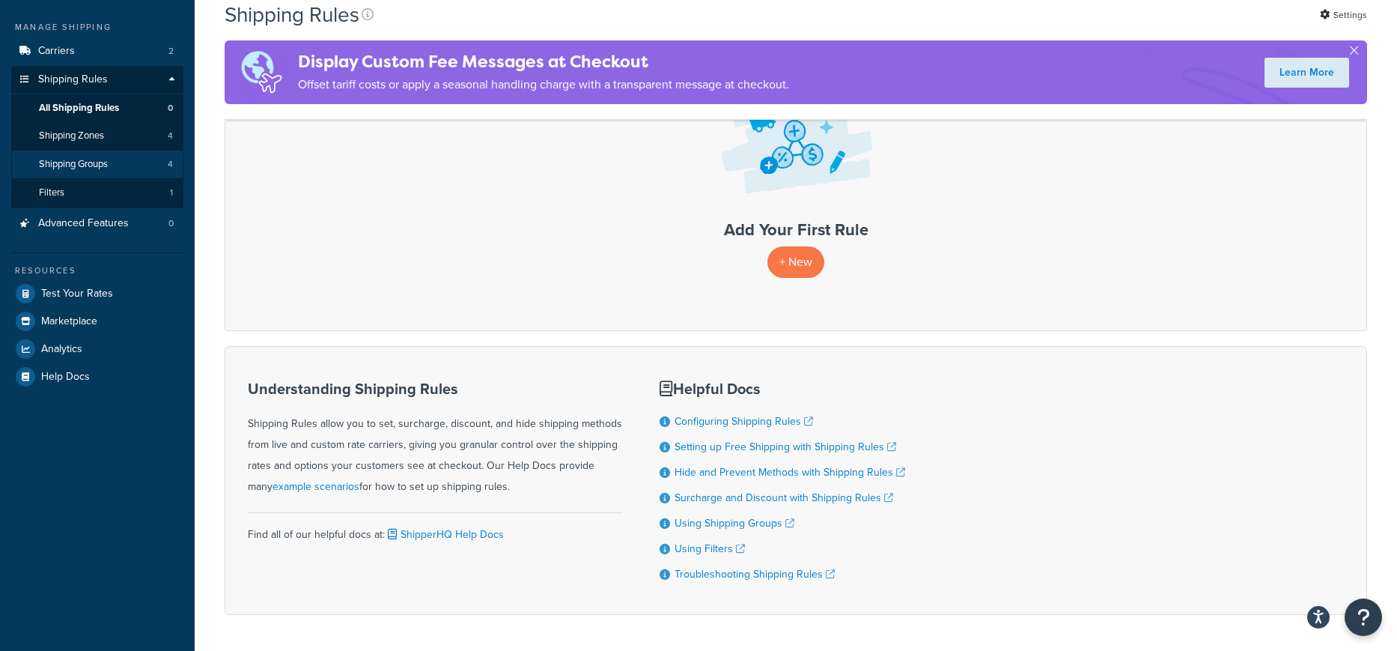
scroll to position [60, 0]
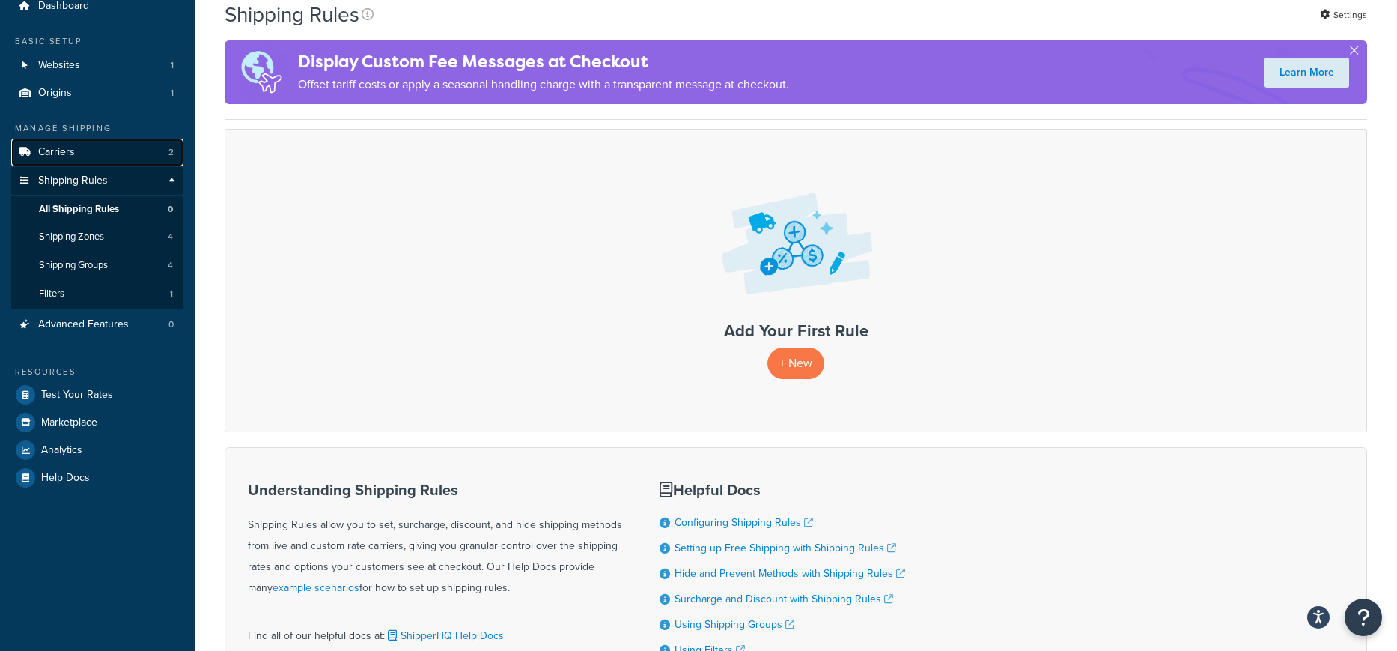
click at [79, 149] on link "Carriers 2" at bounding box center [97, 153] width 172 height 28
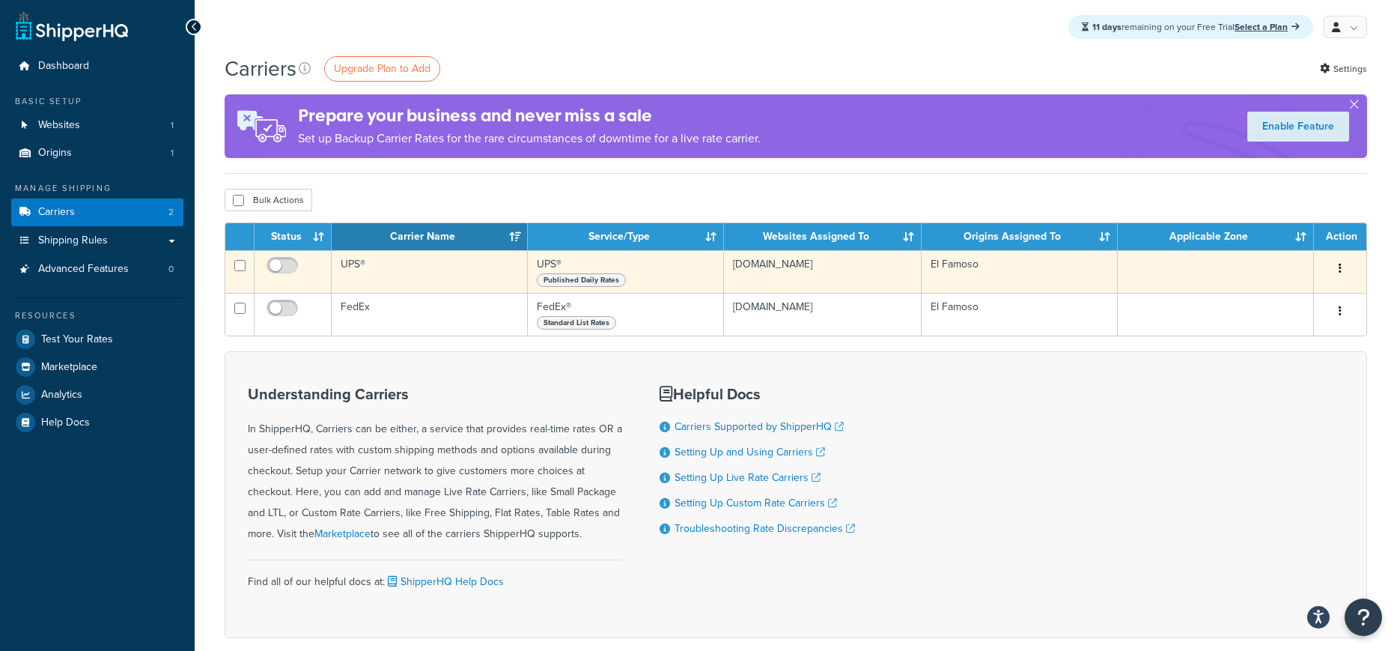
click at [639, 275] on div "Published Daily Rates" at bounding box center [625, 279] width 177 height 15
click at [590, 284] on span "Published Daily Rates" at bounding box center [581, 279] width 89 height 13
click at [592, 276] on span "Published Daily Rates" at bounding box center [581, 279] width 89 height 13
click at [350, 261] on td "UPS®" at bounding box center [430, 271] width 196 height 43
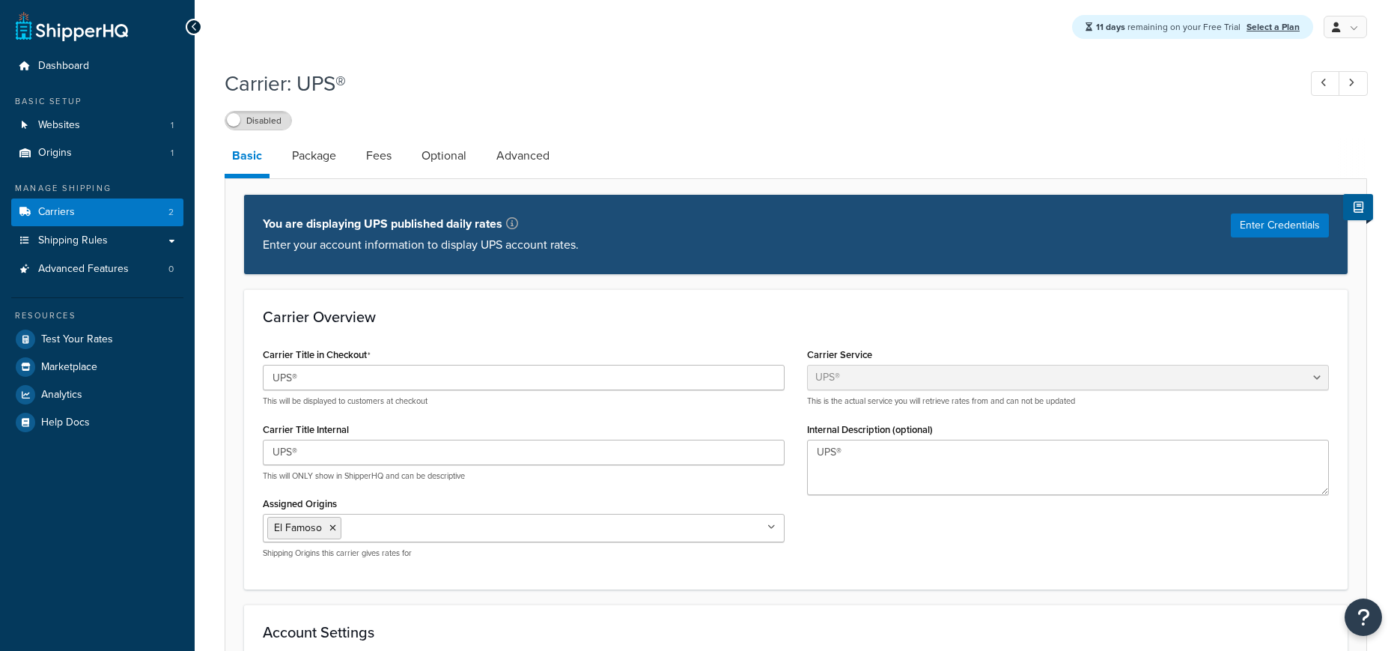
select select "ups"
click at [527, 153] on link "Advanced" at bounding box center [523, 156] width 68 height 36
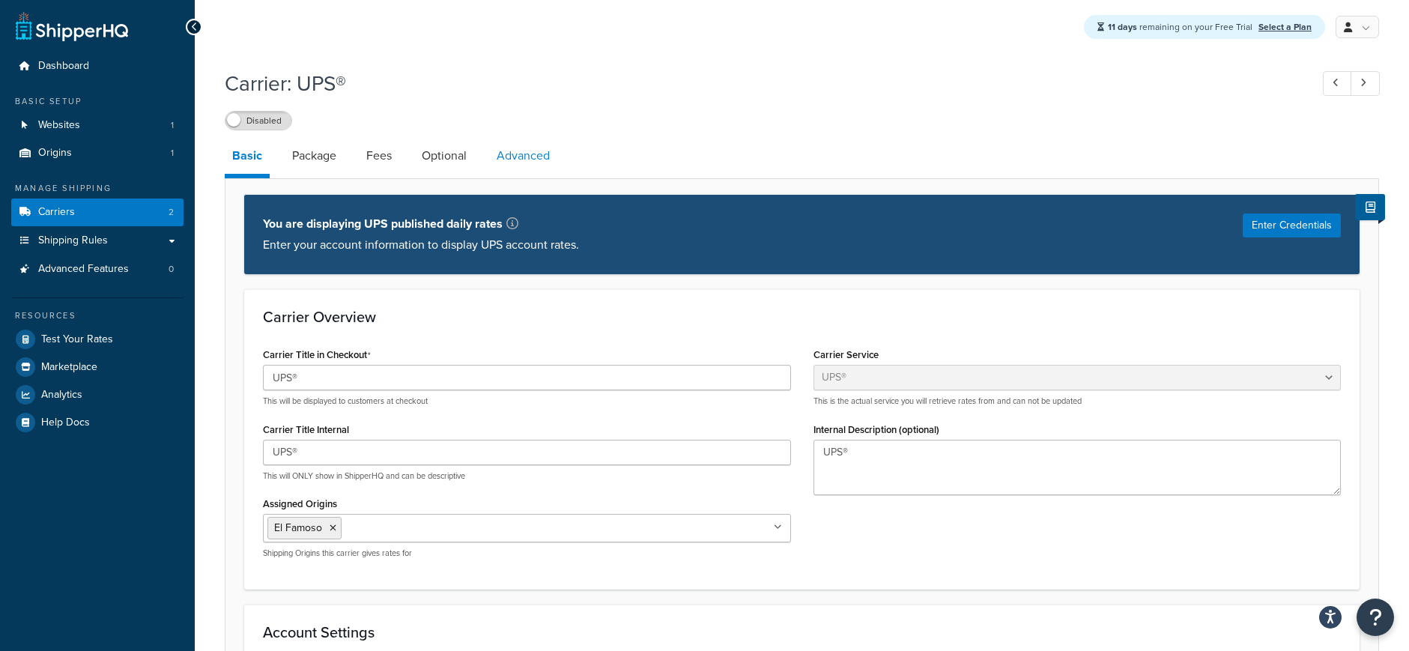
select select "false"
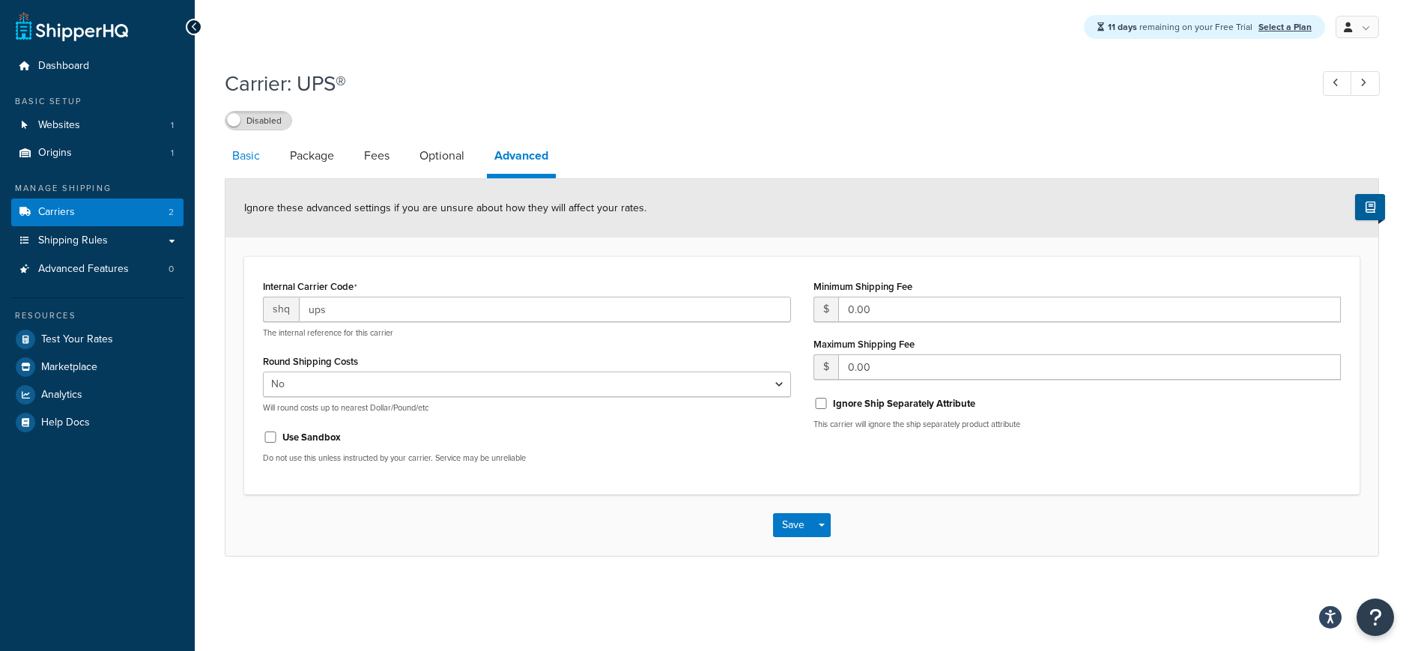
click at [252, 160] on link "Basic" at bounding box center [246, 156] width 43 height 36
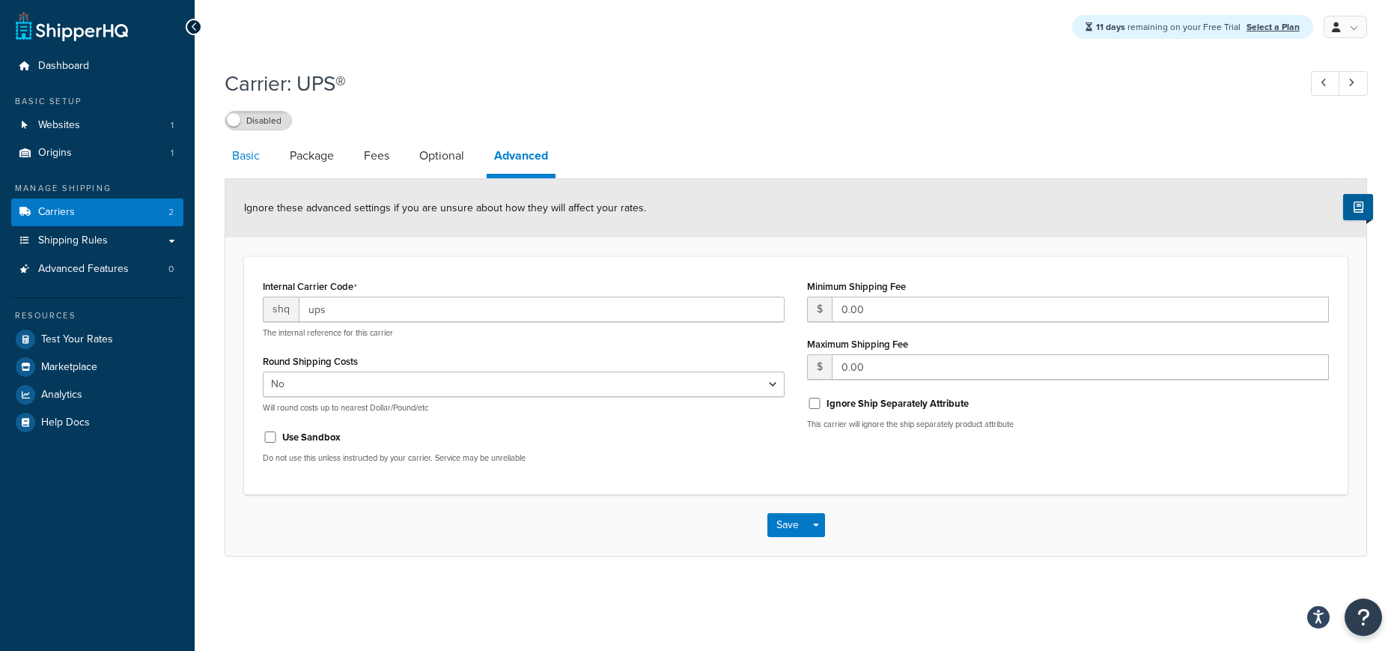
select select "ups"
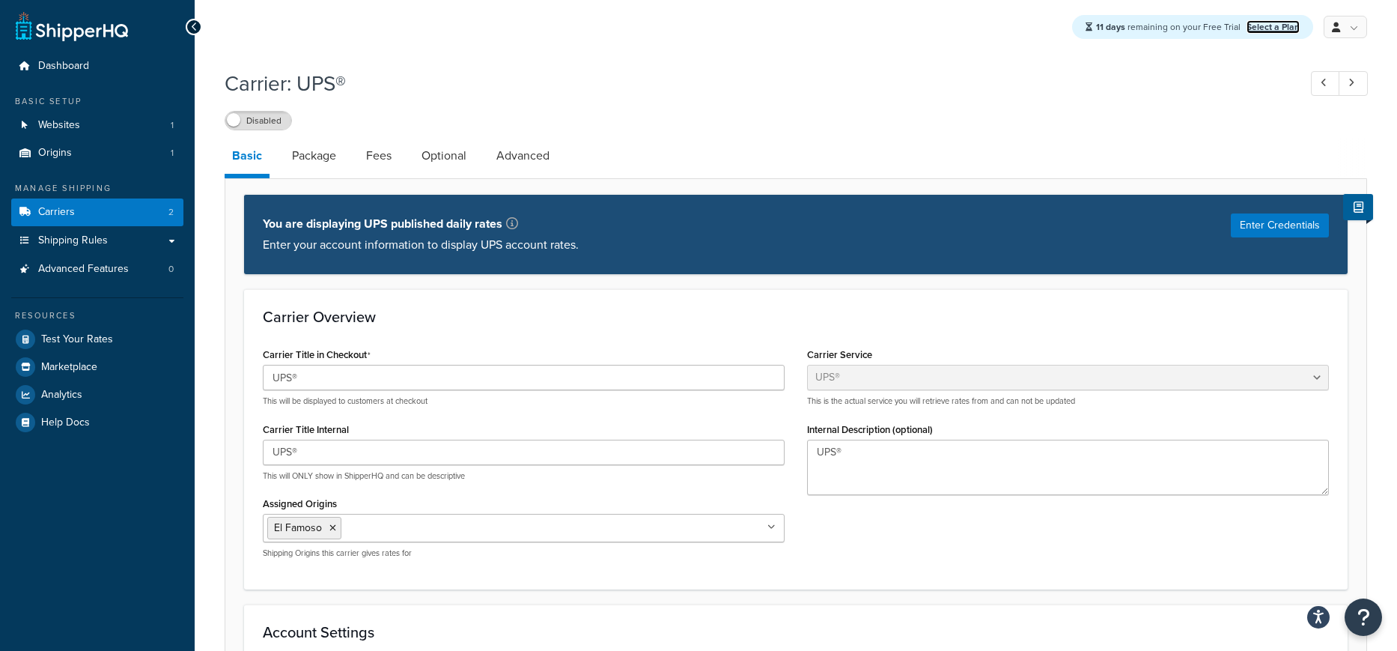
click at [1286, 25] on link "Select a Plan" at bounding box center [1273, 26] width 53 height 13
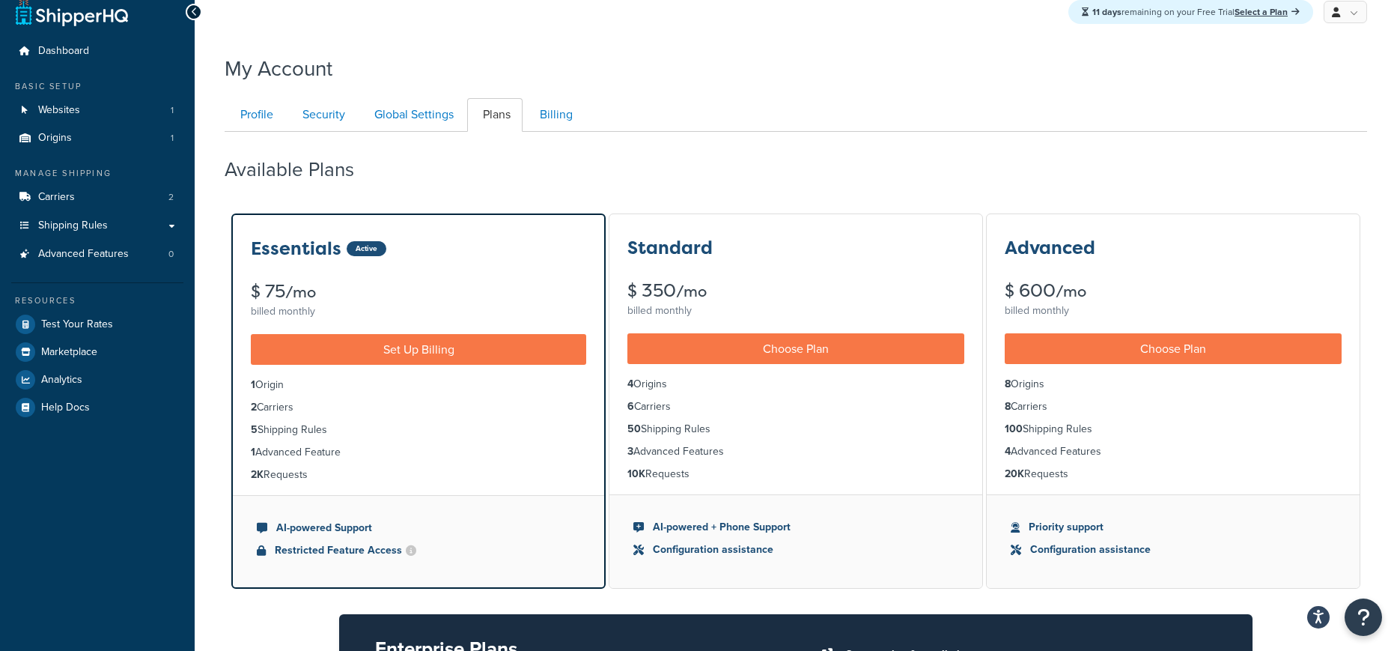
scroll to position [19, 0]
